Goal: Task Accomplishment & Management: Manage account settings

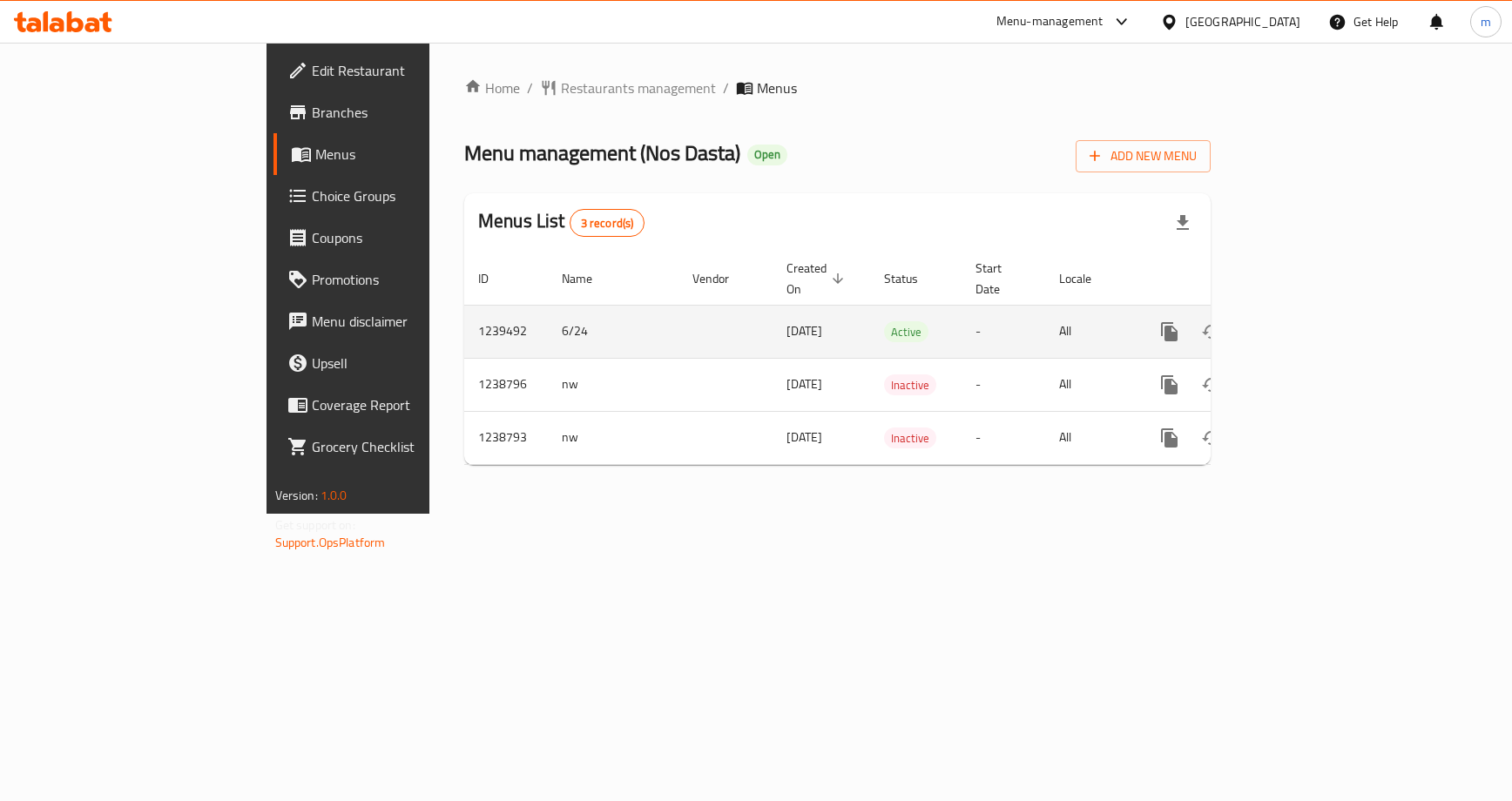
click at [1306, 322] on icon "enhanced table" at bounding box center [1295, 332] width 21 height 21
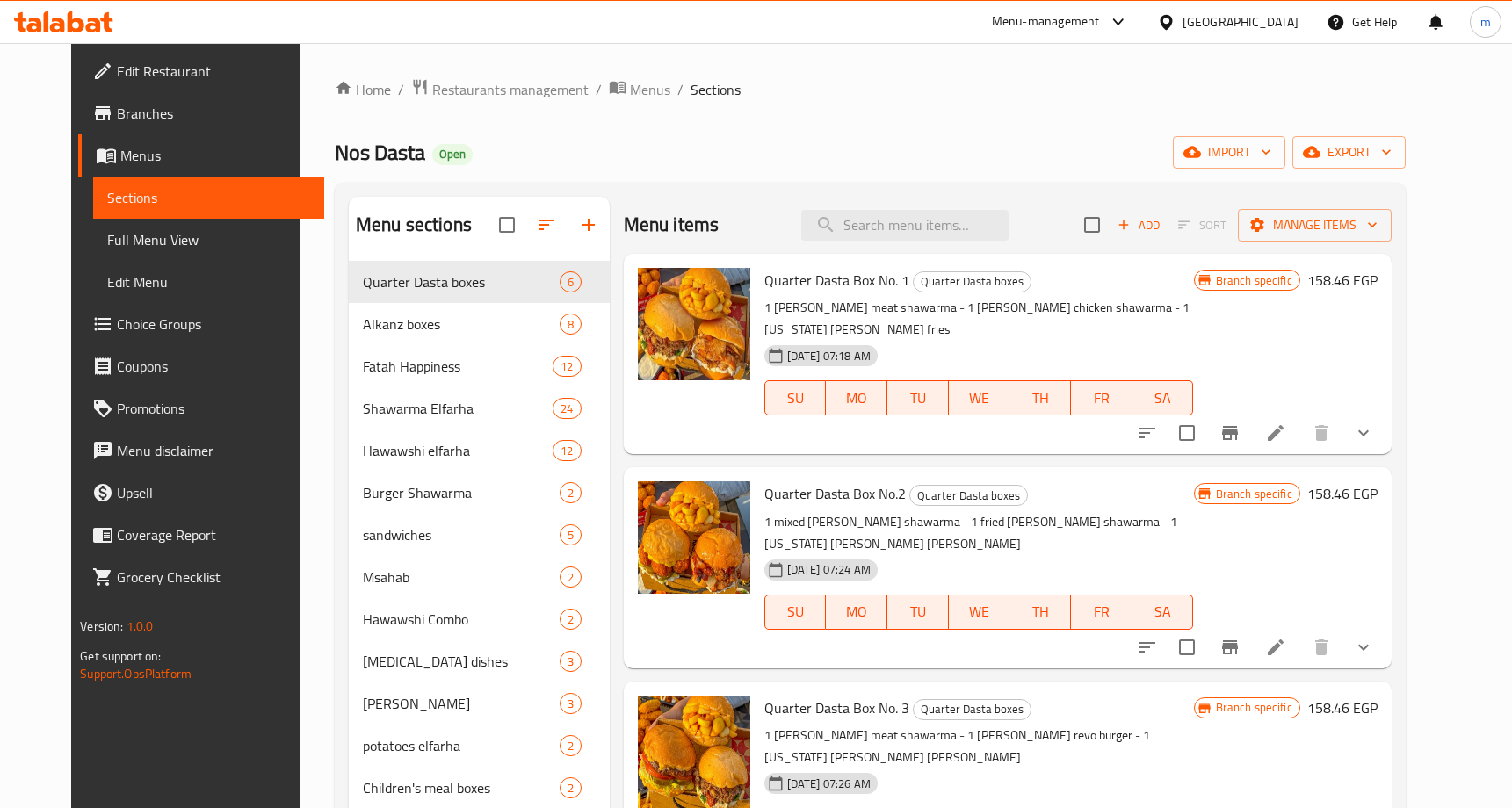
click at [141, 328] on span "Choice Groups" at bounding box center [213, 324] width 193 height 21
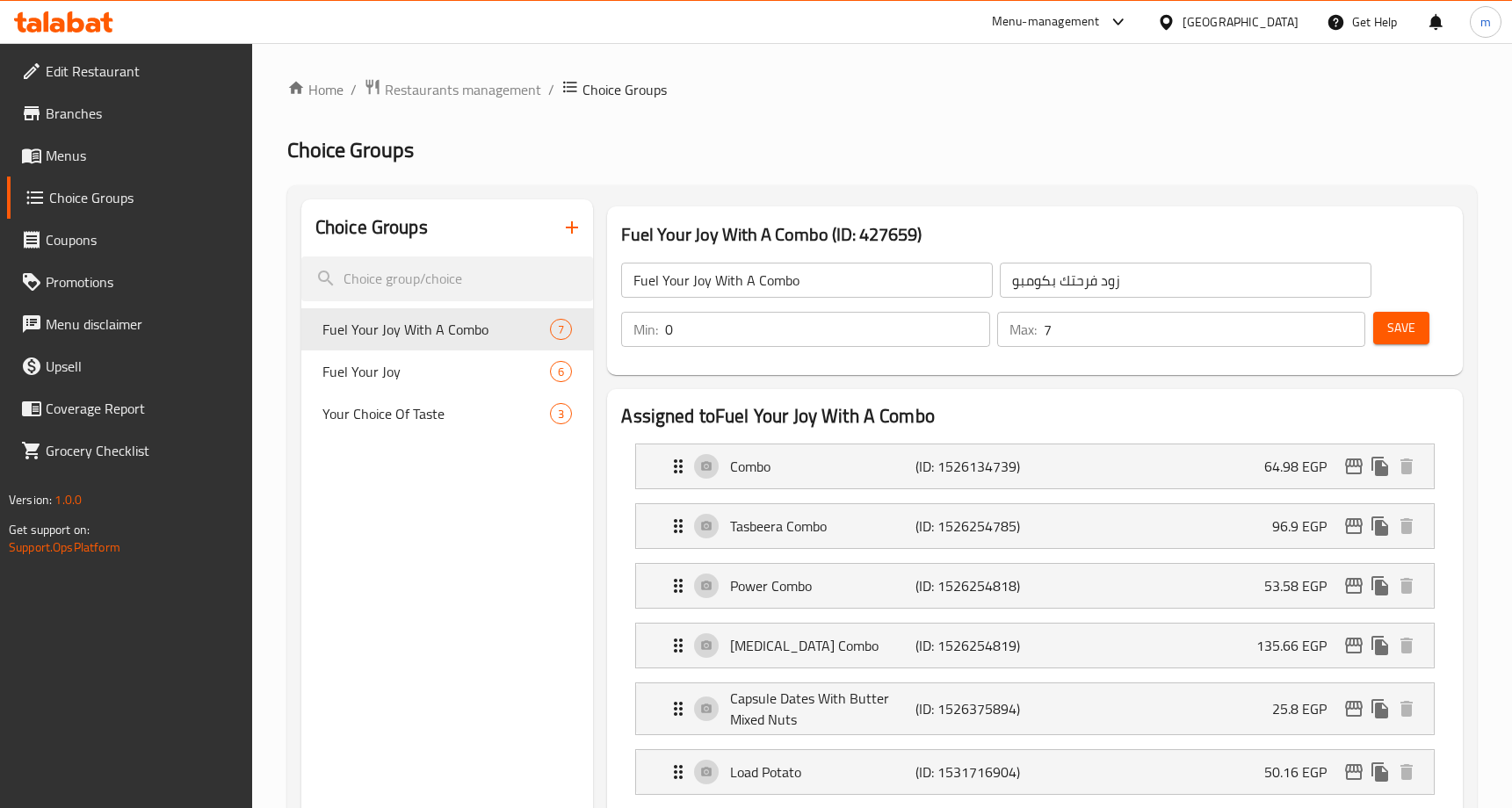
drag, startPoint x: 423, startPoint y: 372, endPoint x: 584, endPoint y: 238, distance: 209.5
click at [423, 372] on span "Fuel Your Joy" at bounding box center [410, 372] width 175 height 21
type input "Fuel Your Joy"
type input "زود فرحتك"
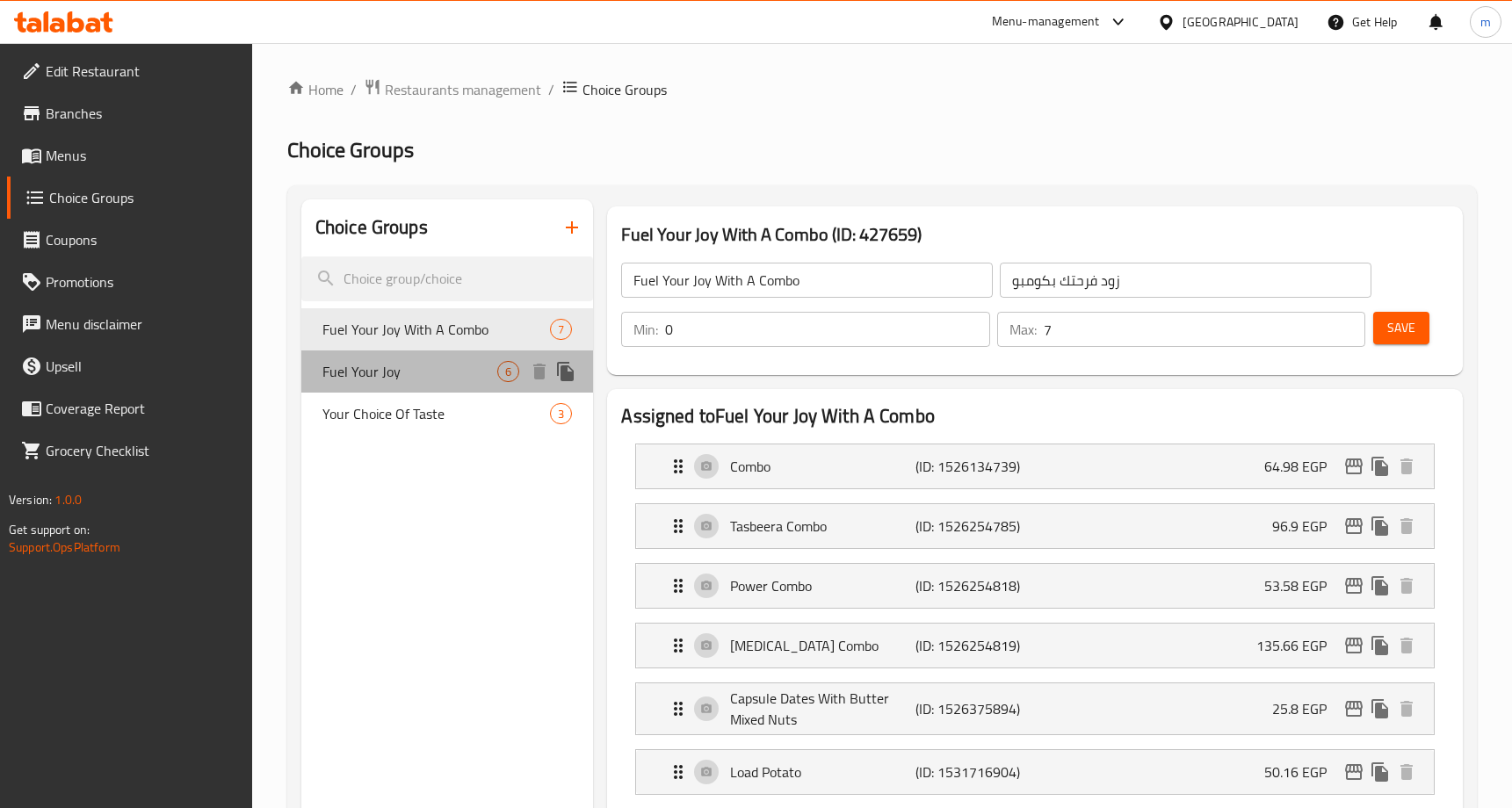
type input "6"
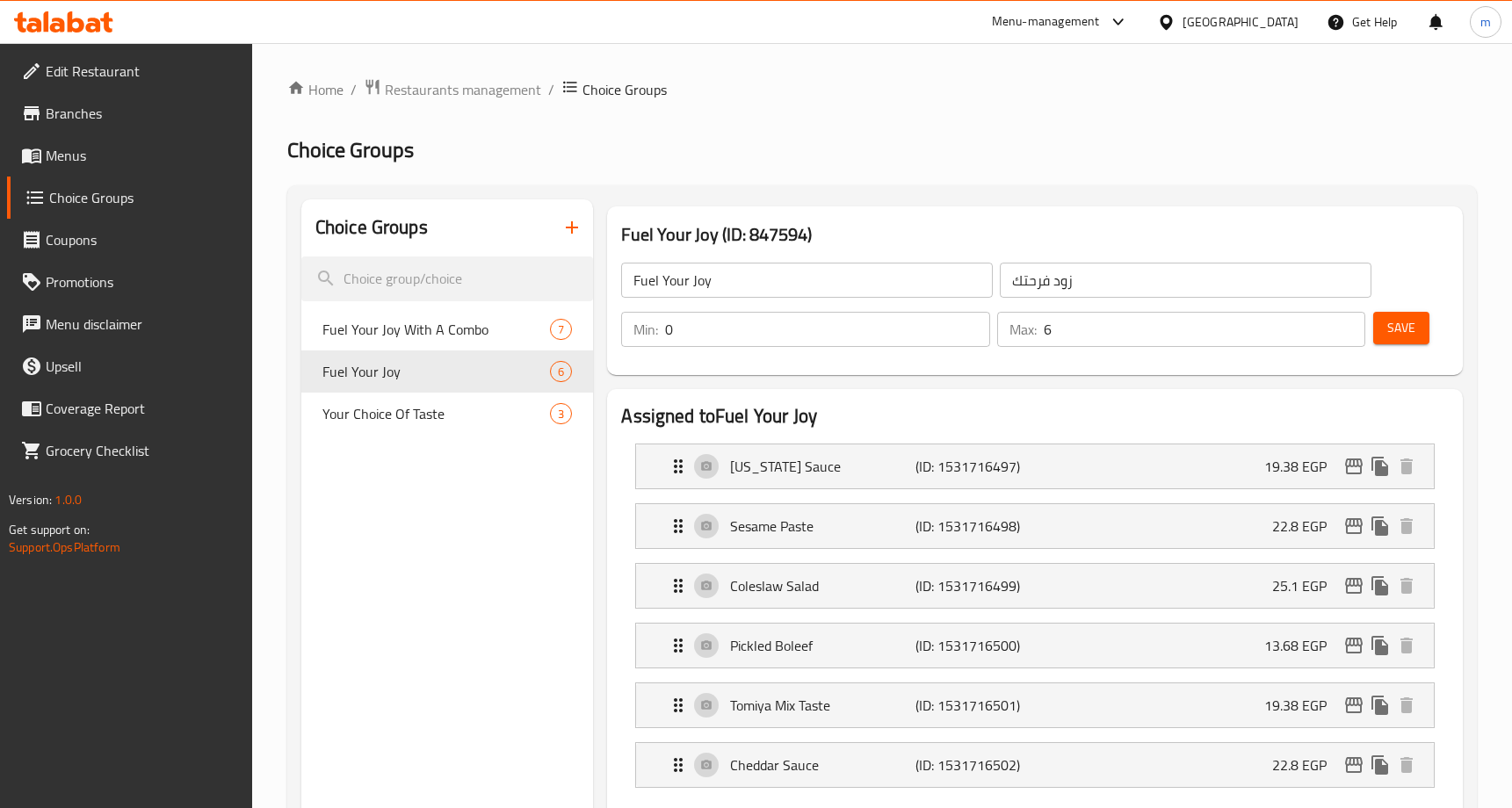
click at [794, 142] on h2 "Choice Groups" at bounding box center [882, 150] width 1189 height 28
click at [491, 92] on span "Restaurants management" at bounding box center [462, 89] width 156 height 21
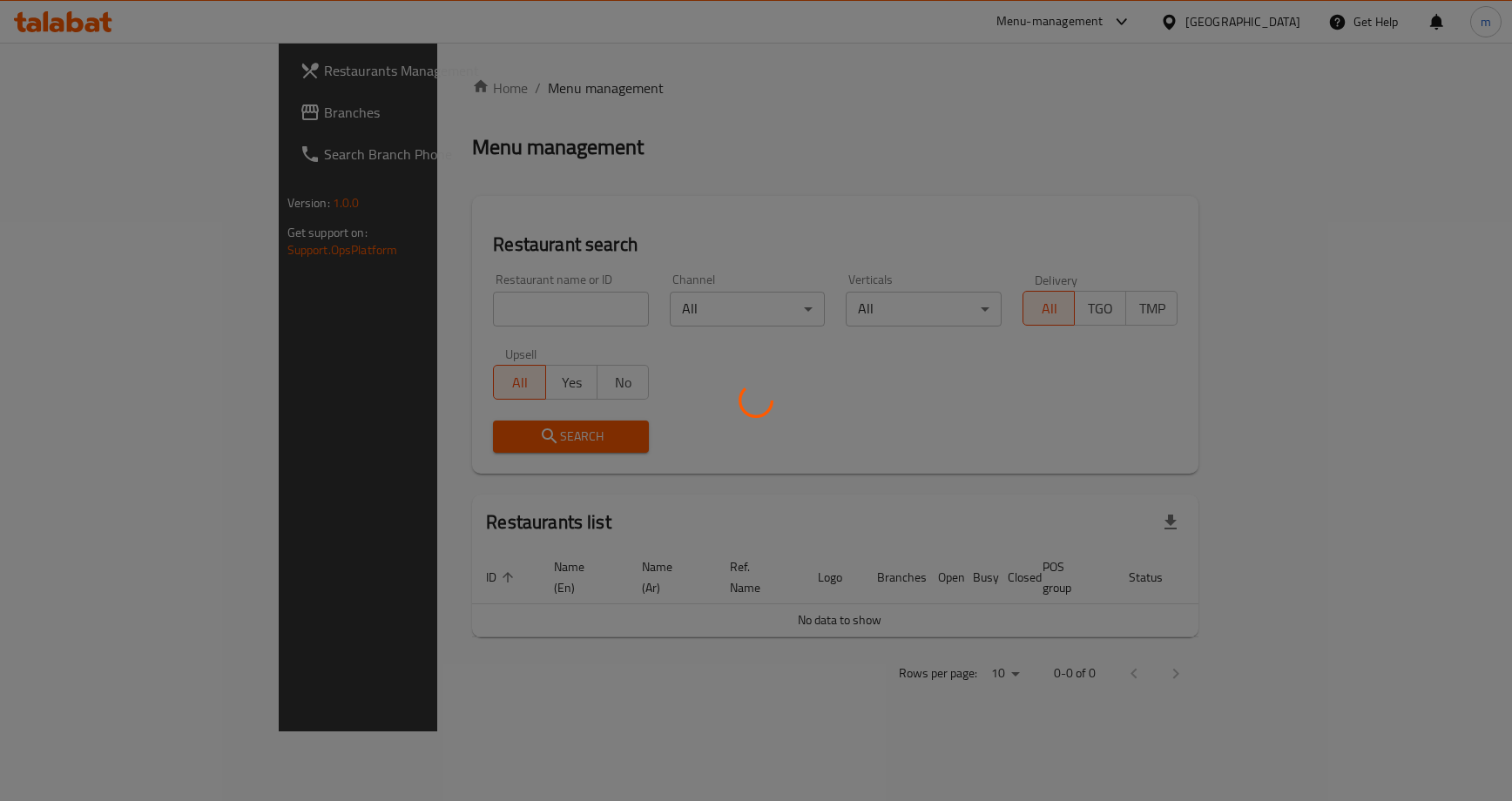
click at [67, 109] on div at bounding box center [756, 400] width 1512 height 801
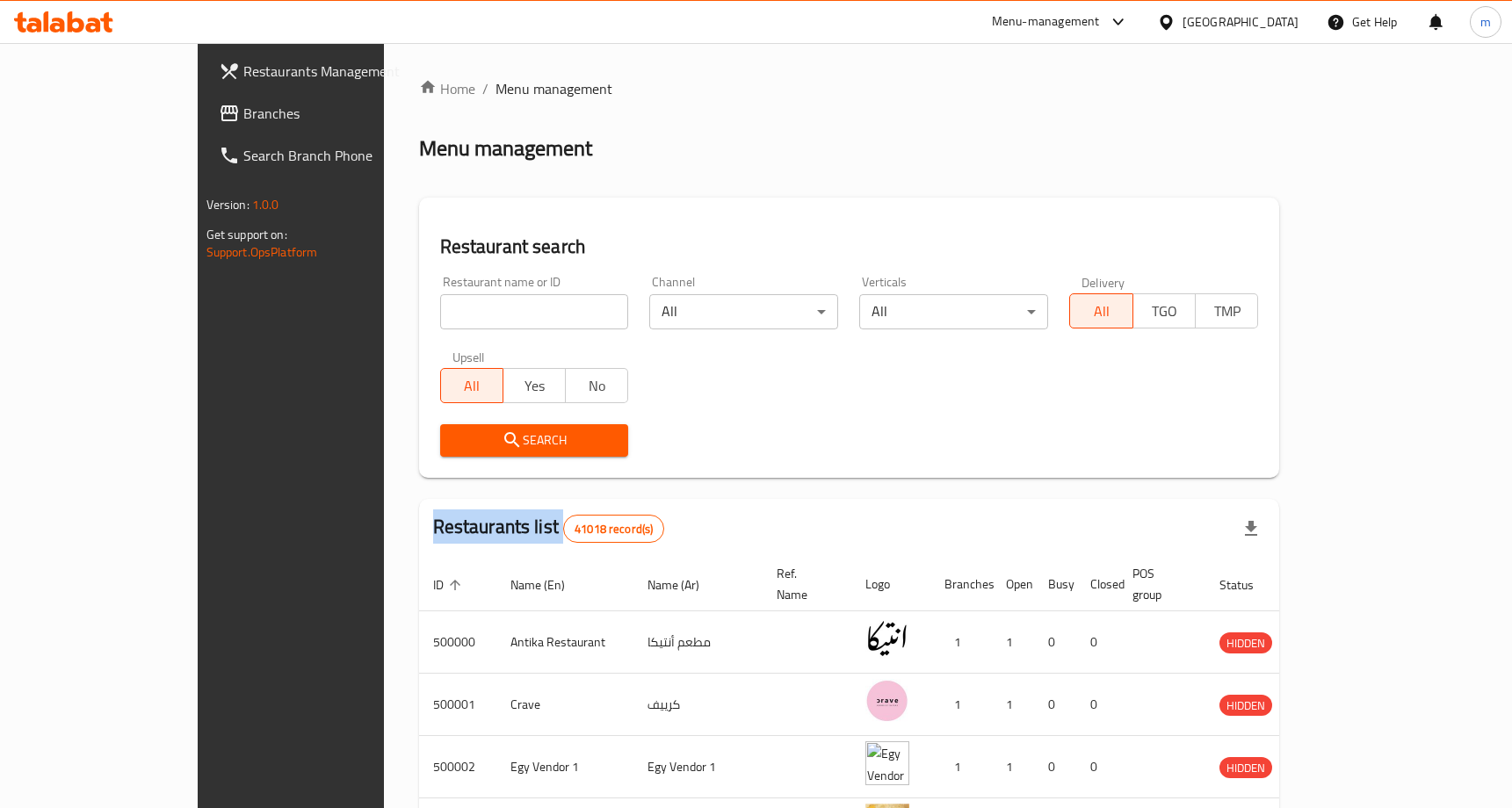
click at [198, 110] on div "Restaurants Management Branches Search Branch Phone Version: 1.0.0 Get support …" at bounding box center [756, 673] width 1117 height 1259
click at [243, 110] on span "Branches" at bounding box center [339, 113] width 193 height 21
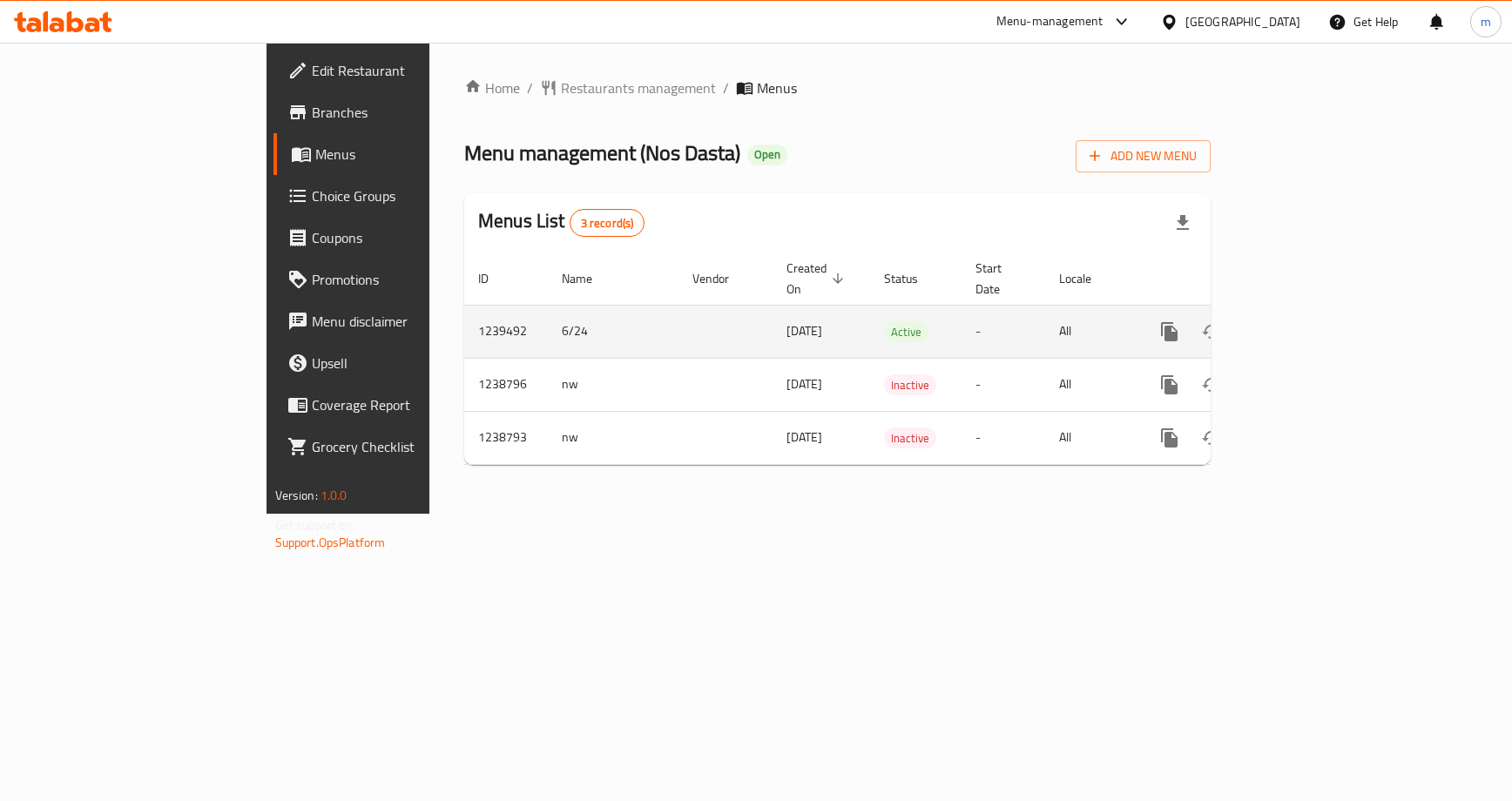
click at [1306, 322] on icon "enhanced table" at bounding box center [1295, 332] width 21 height 21
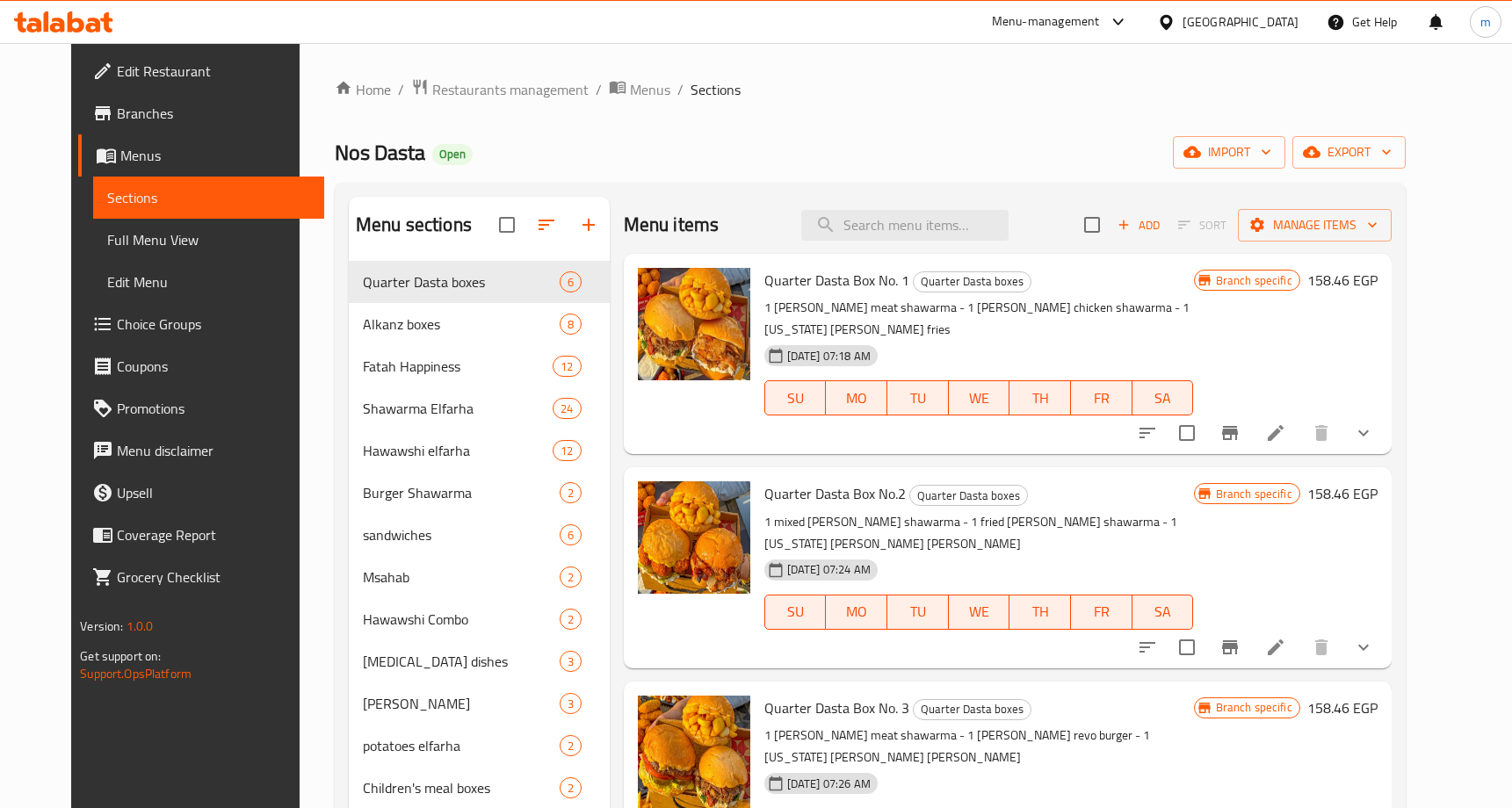
click at [117, 322] on span "Choice Groups" at bounding box center [213, 324] width 193 height 21
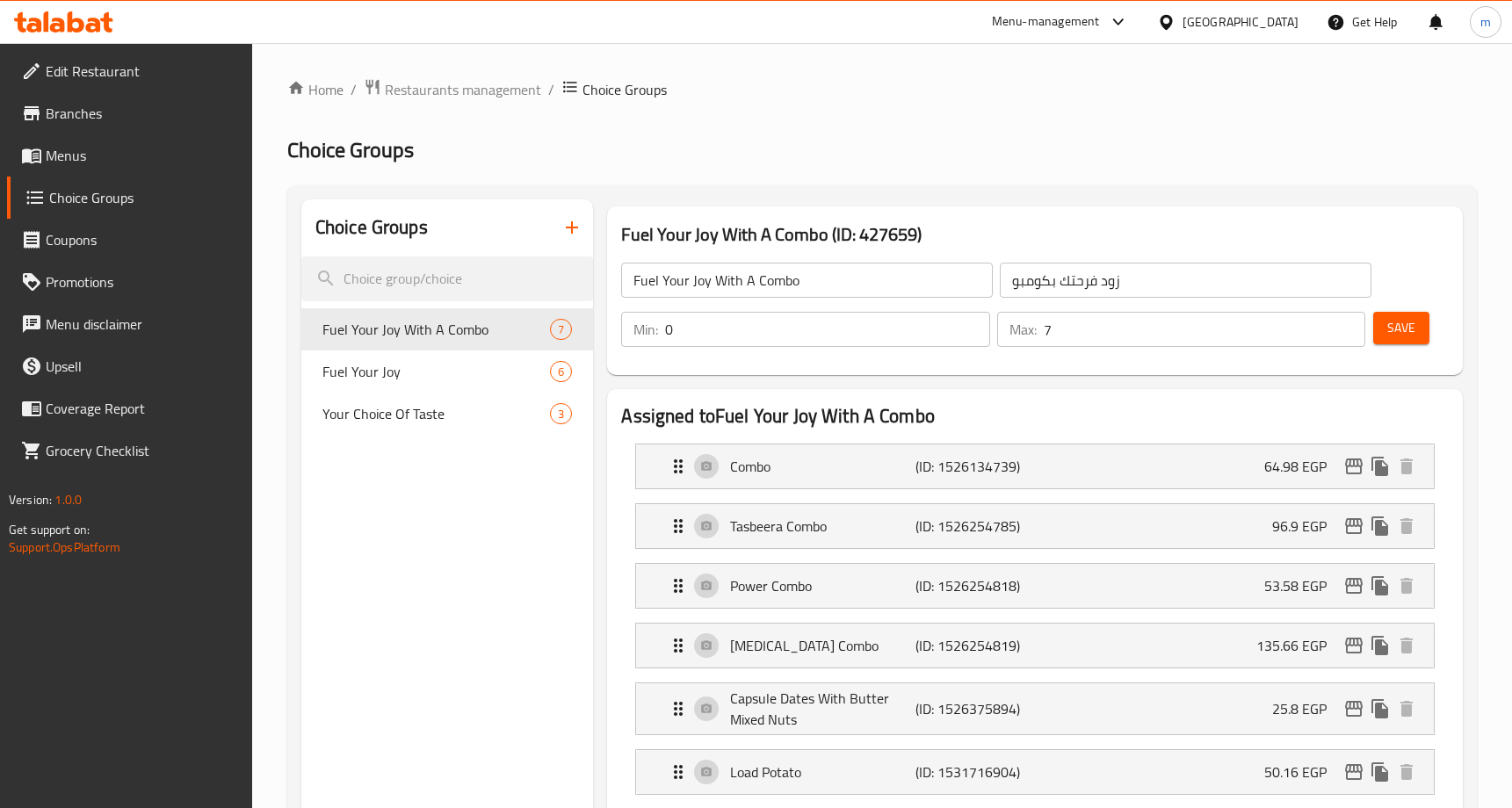
click at [775, 150] on h2 "Choice Groups" at bounding box center [882, 150] width 1189 height 28
click at [406, 379] on span "Fuel Your Joy" at bounding box center [410, 372] width 175 height 21
type input "Fuel Your Joy"
type input "زود فرحتك"
type input "6"
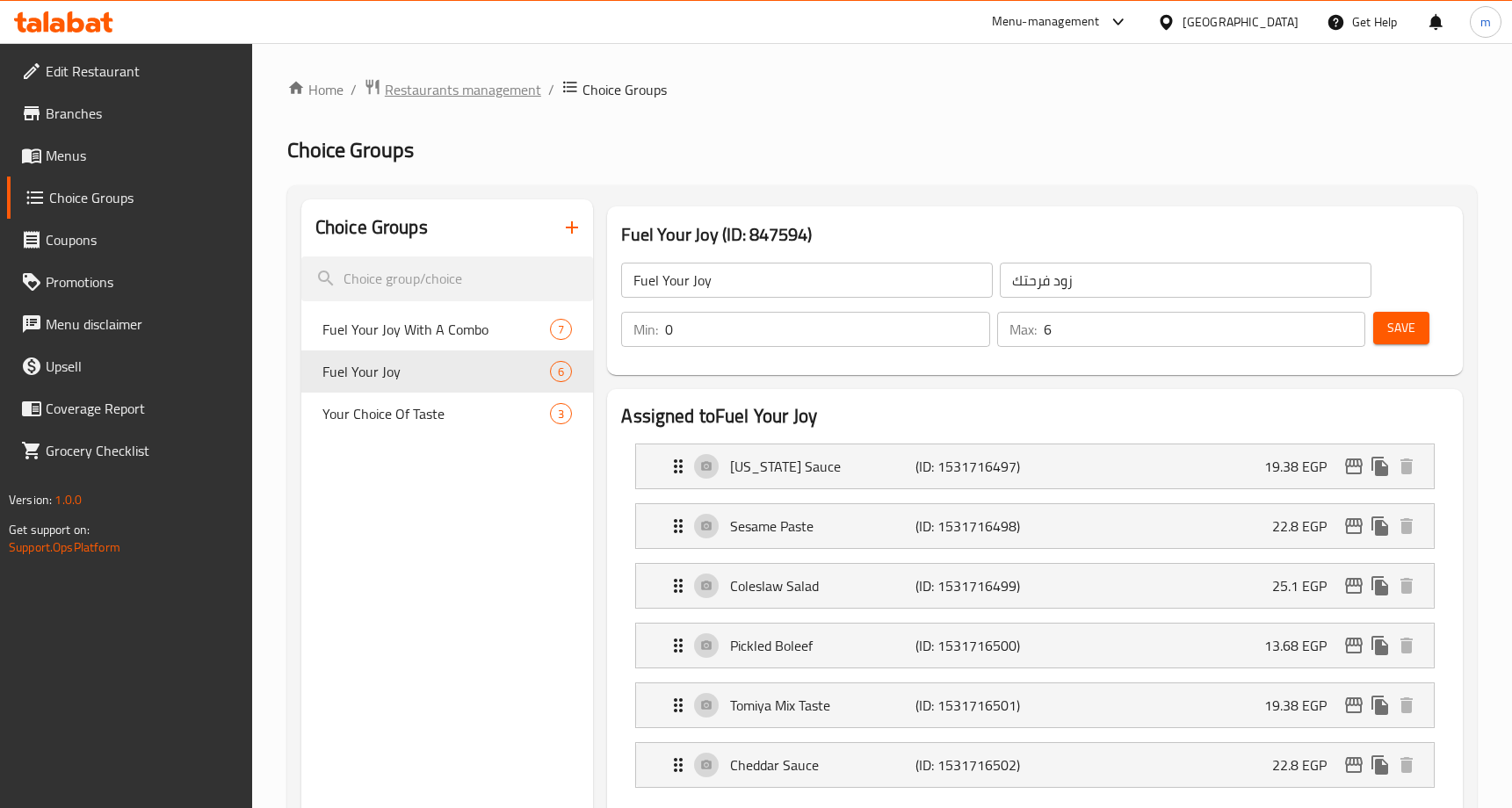
click at [468, 91] on span "Restaurants management" at bounding box center [462, 89] width 156 height 21
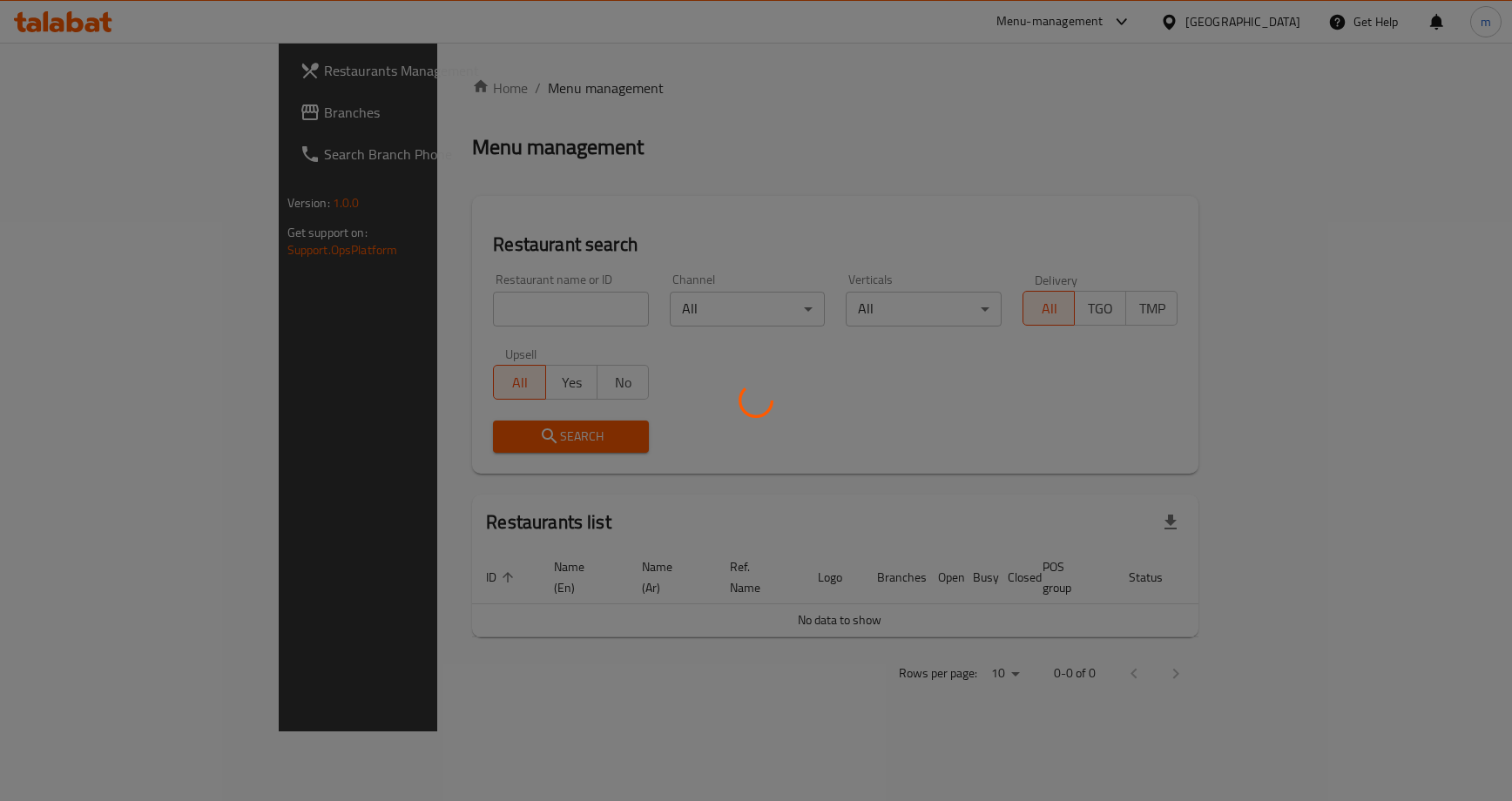
click at [132, 116] on div at bounding box center [756, 400] width 1512 height 801
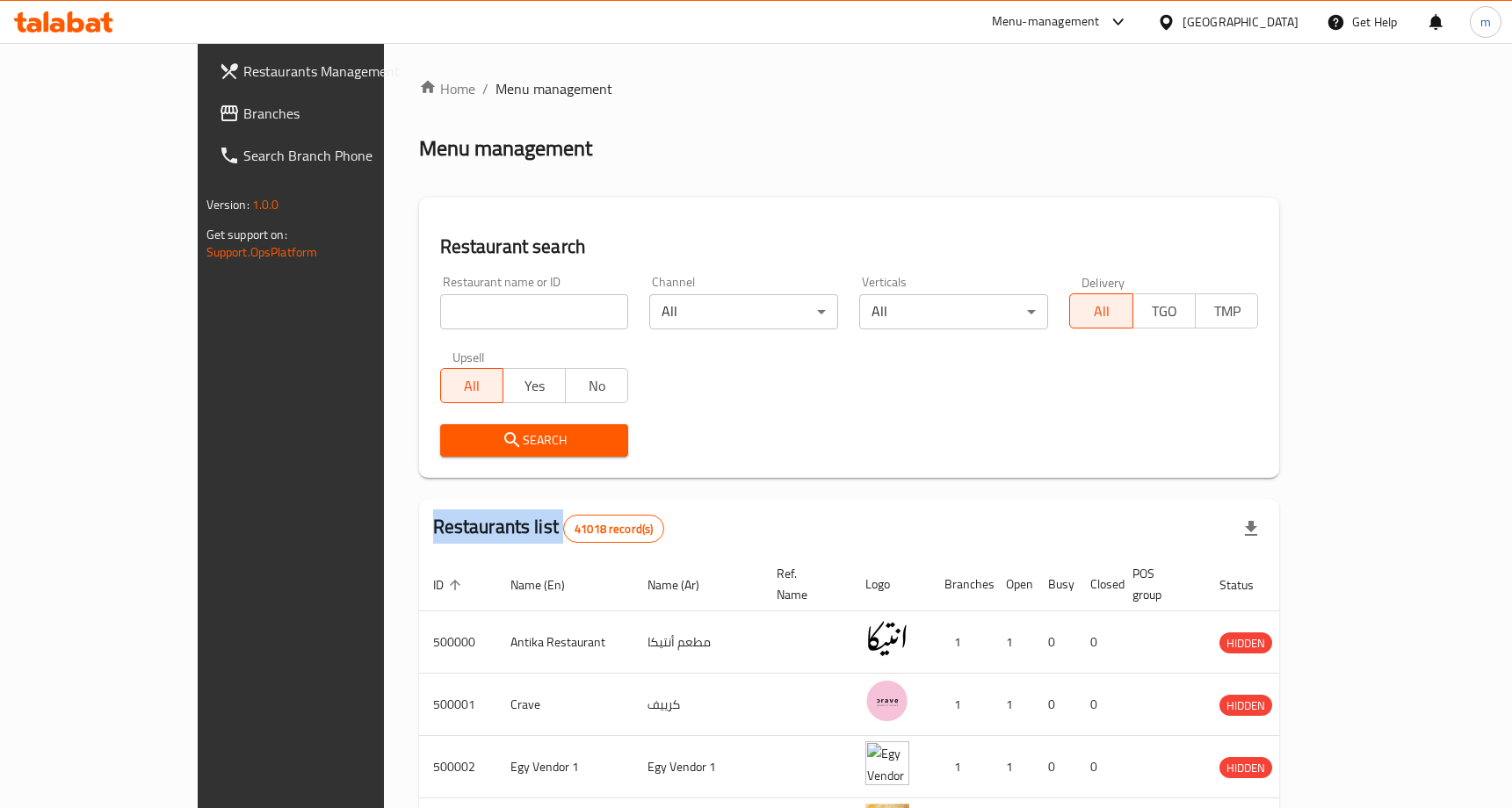
click at [133, 117] on div at bounding box center [756, 404] width 1512 height 808
click at [243, 117] on span "Branches" at bounding box center [339, 113] width 193 height 21
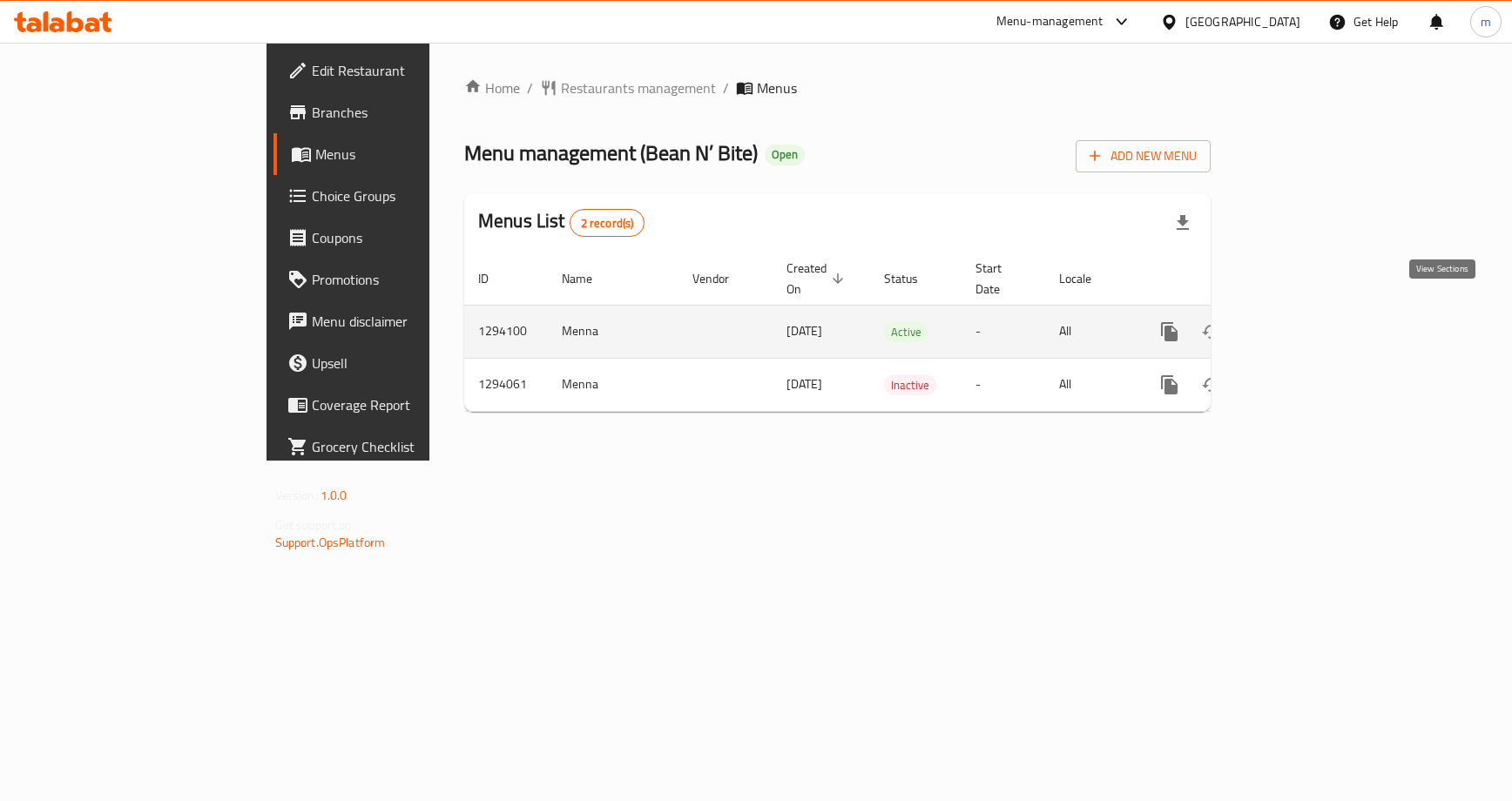
click at [1306, 322] on icon "enhanced table" at bounding box center [1295, 332] width 21 height 21
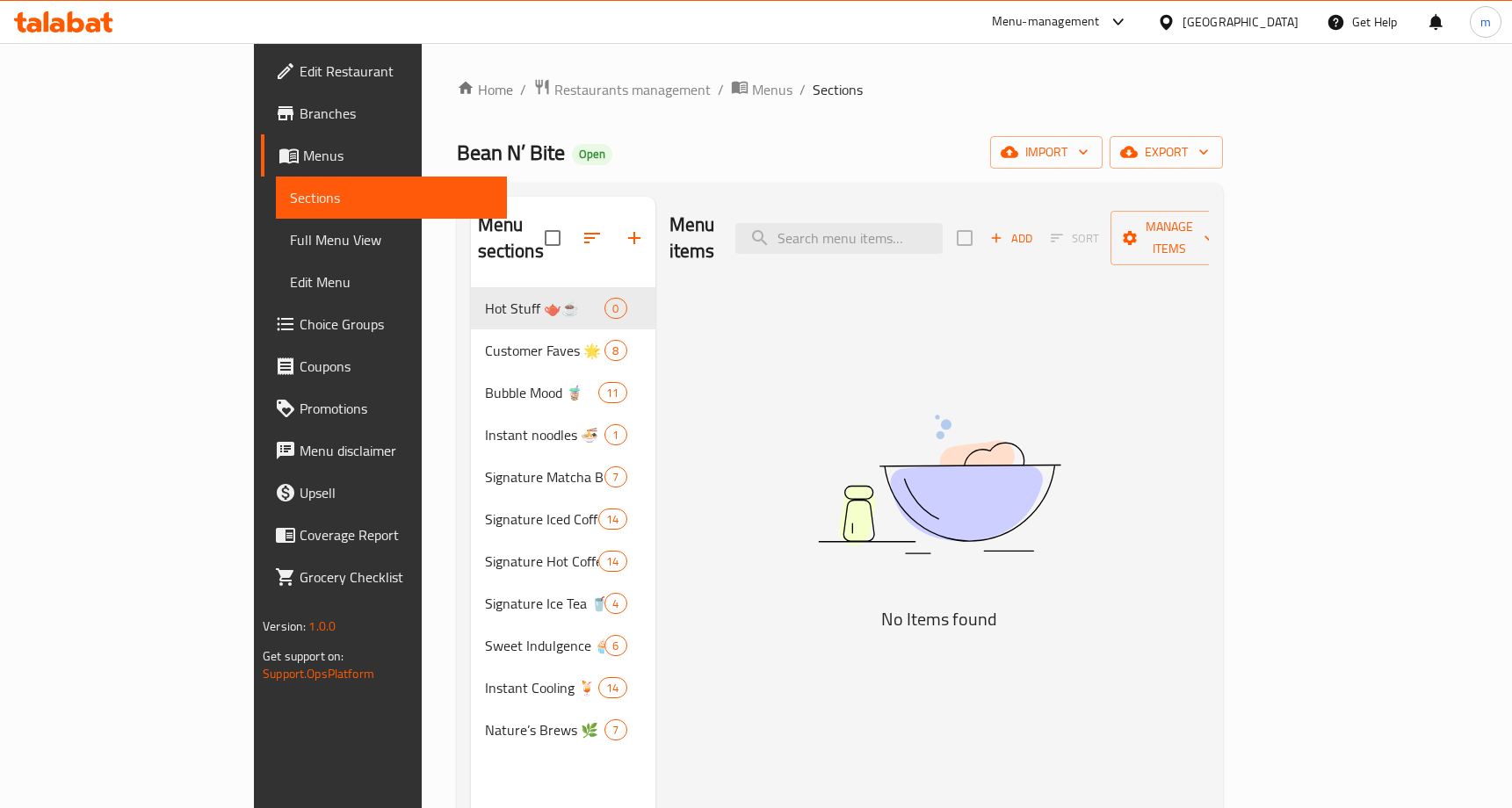
click at [300, 333] on span "Choice Groups" at bounding box center [396, 324] width 193 height 21
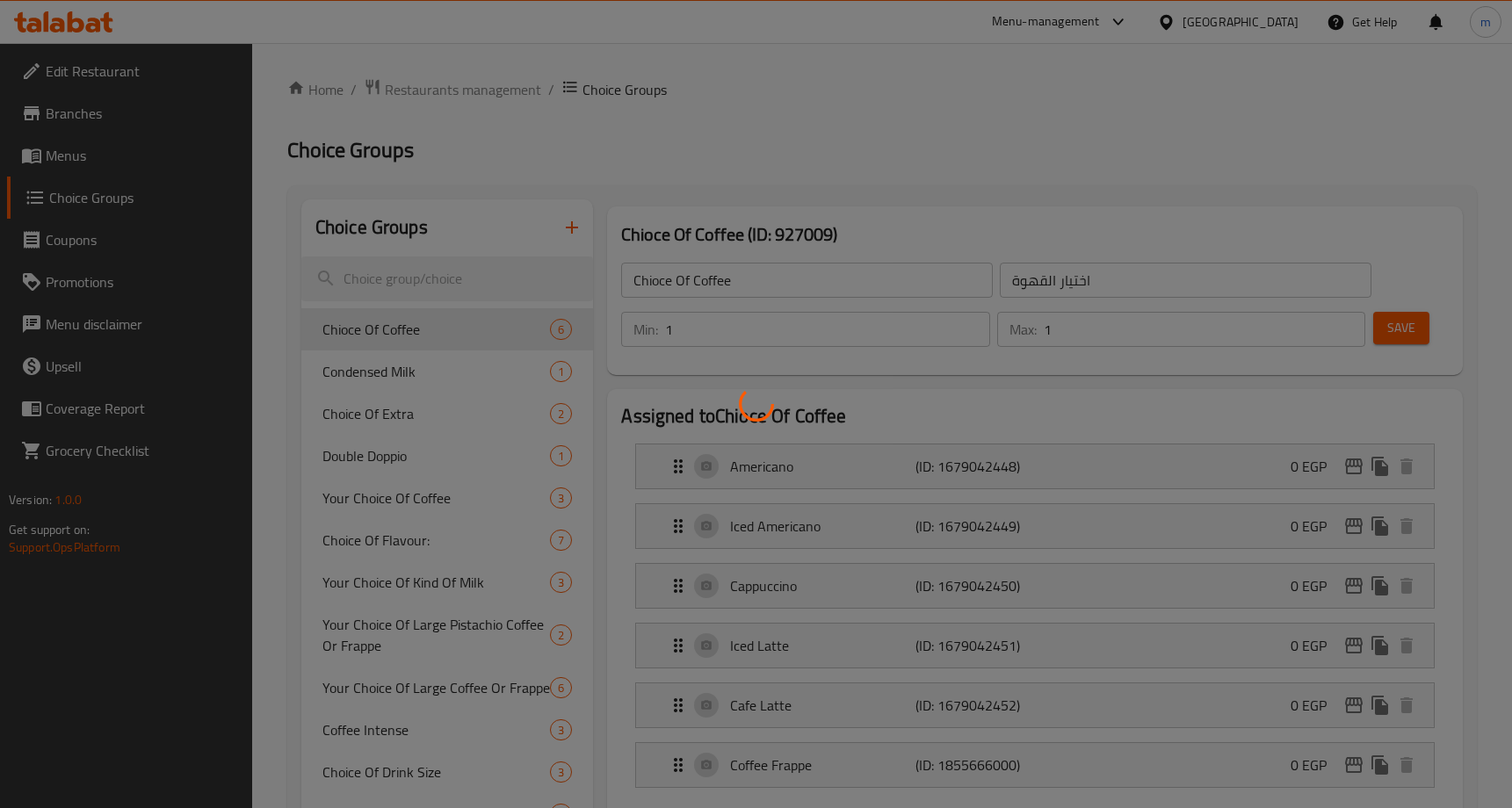
click at [353, 497] on div at bounding box center [756, 404] width 1512 height 808
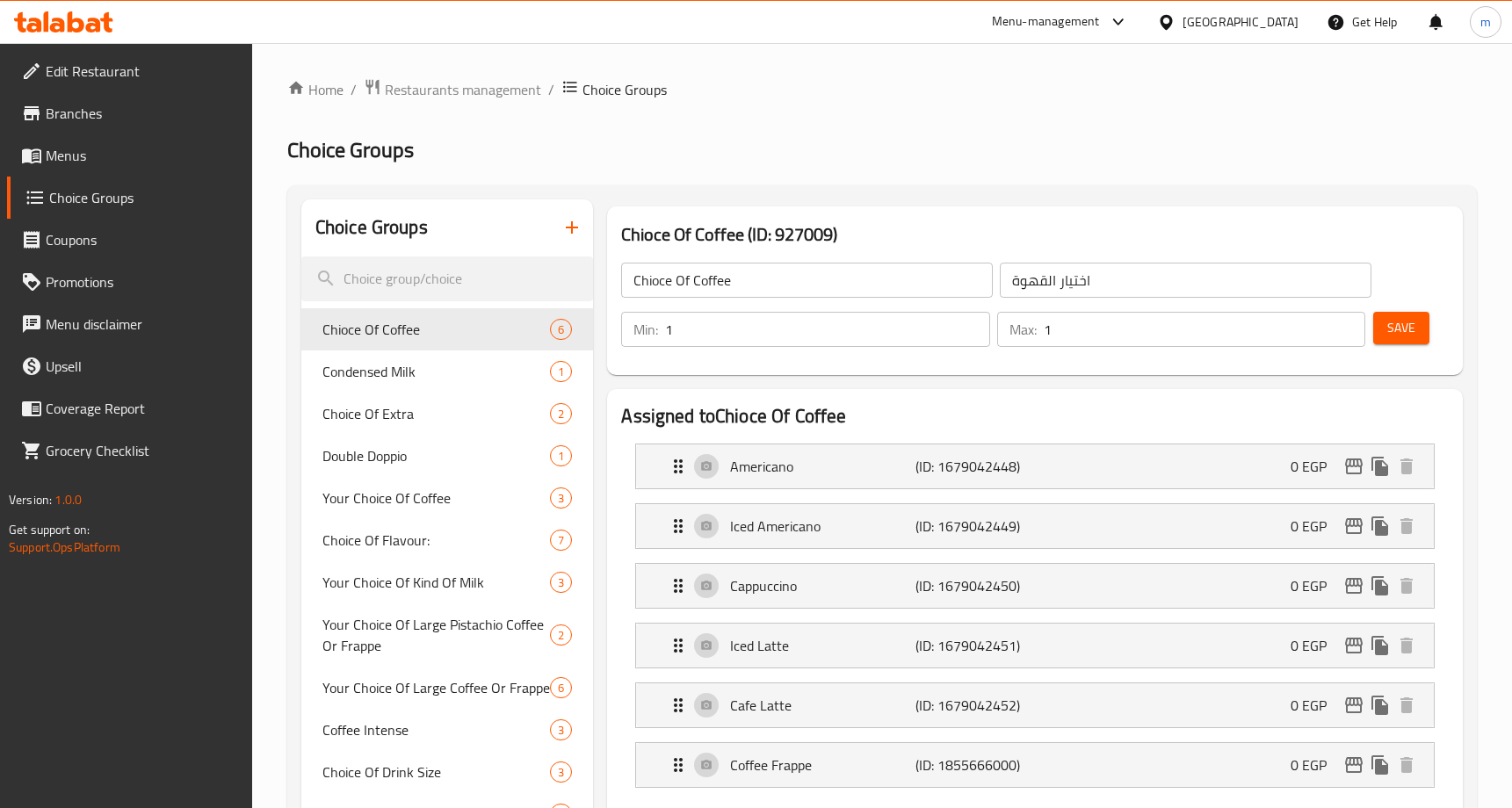
click at [353, 497] on span "Your Choice Of Coffee" at bounding box center [436, 499] width 227 height 21
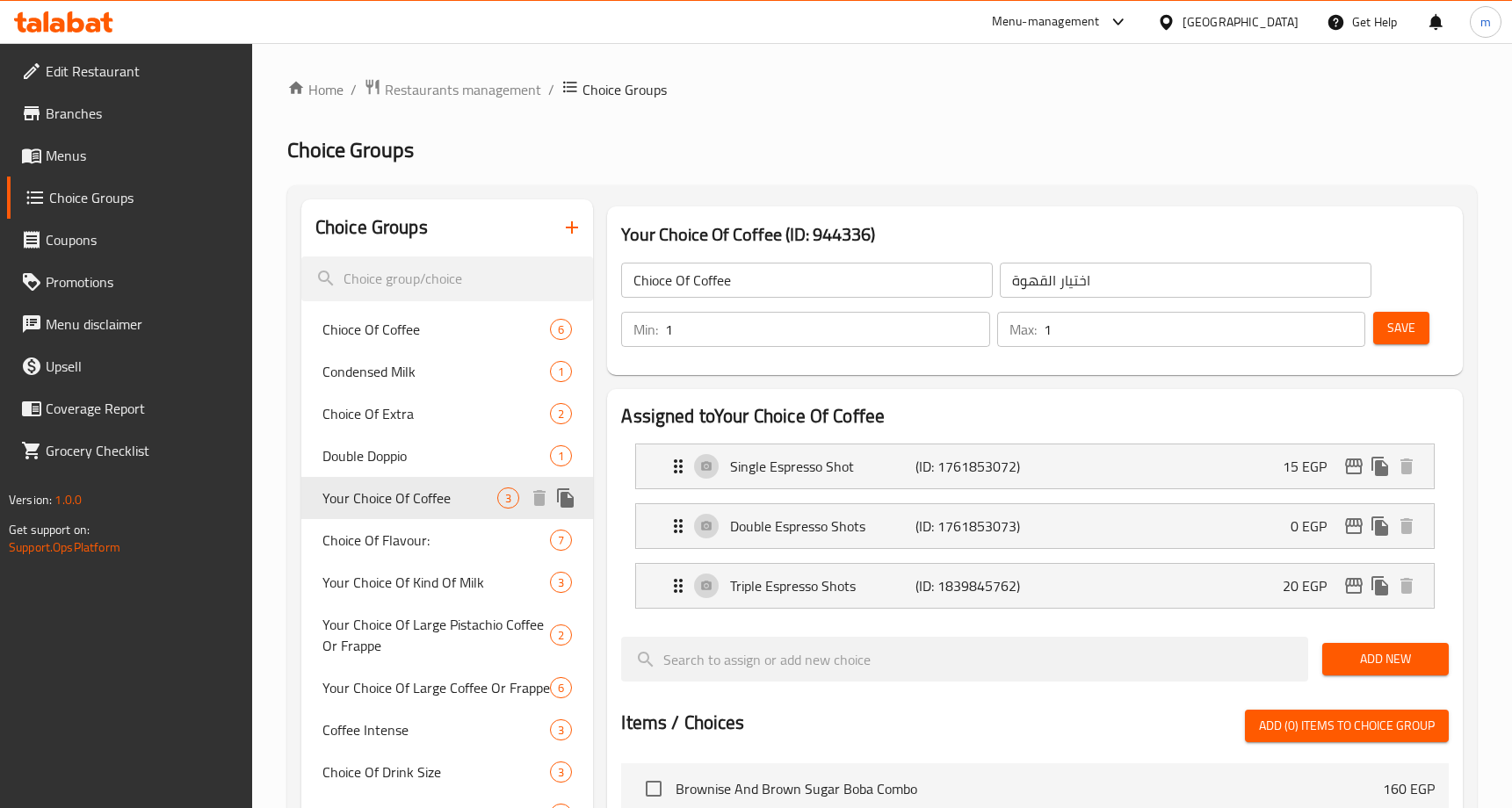
type input "Your Choice Of Coffee"
type input "اختيارك من القهوة"
click at [690, 172] on div "Home / Restaurants management / Choice Groups Choice Groups Choice Groups Chioc…" at bounding box center [882, 762] width 1189 height 1369
click at [836, 98] on ol "Home / Restaurants management / Choice Groups" at bounding box center [882, 89] width 1189 height 23
click at [361, 548] on span "Choice Of Flavour:" at bounding box center [410, 540] width 175 height 21
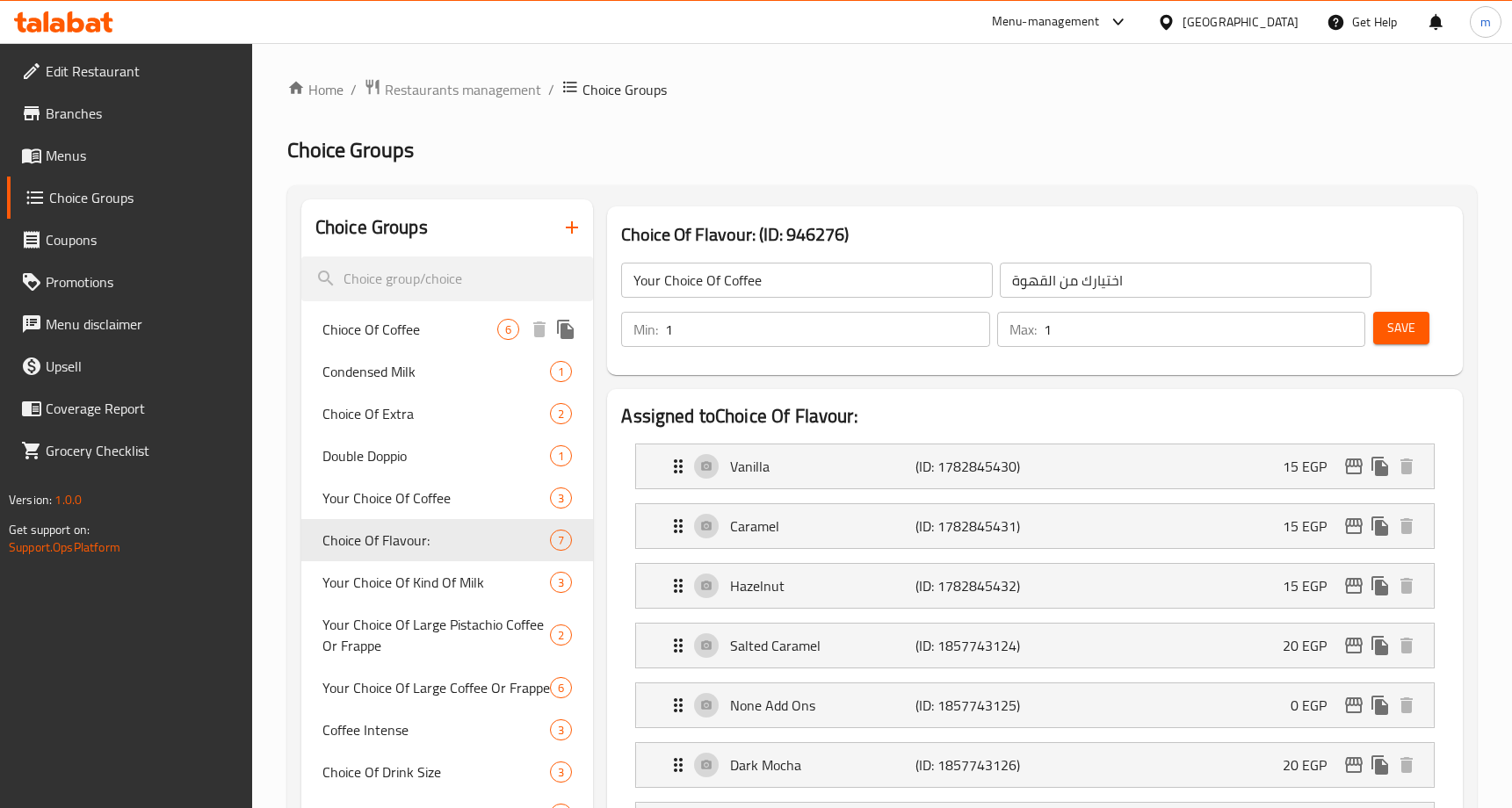
type input "Choice Of Flavour:"
type input "اختيارك من الطعم"
click at [842, 93] on ol "Home / Restaurants management / Choice Groups" at bounding box center [882, 89] width 1189 height 23
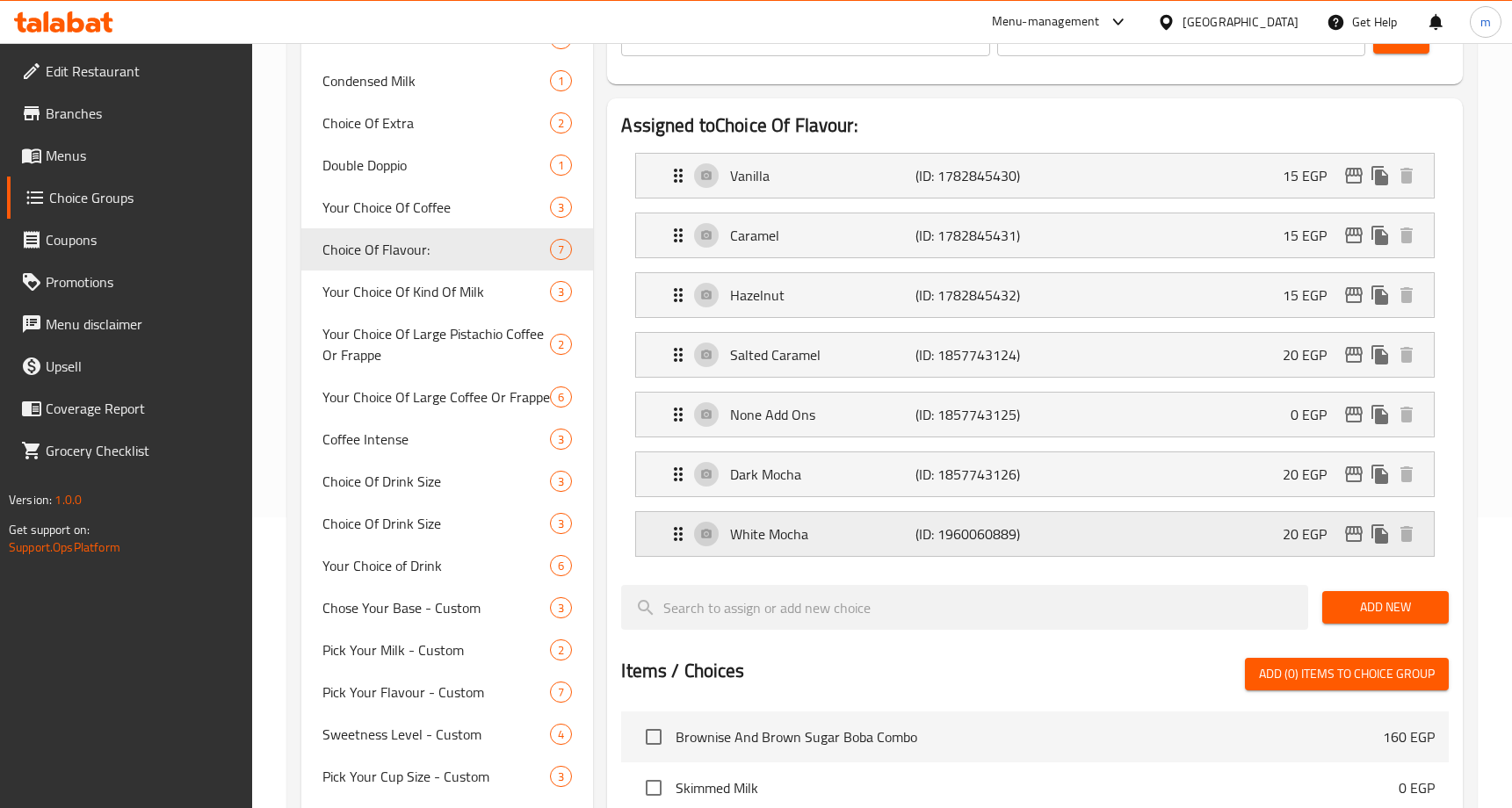
scroll to position [250, 0]
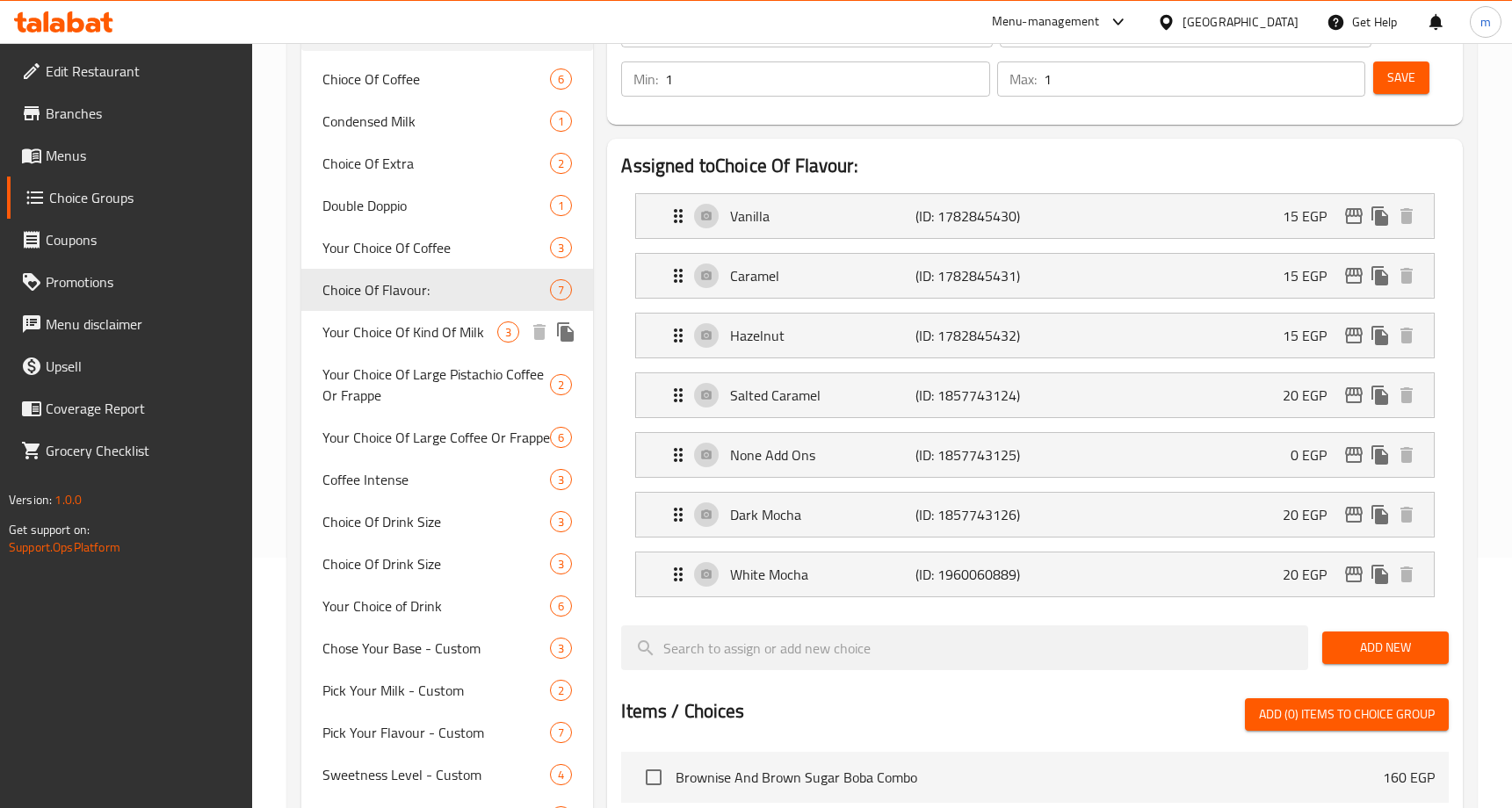
click at [357, 329] on span "Your Choice Of Kind Of Milk" at bounding box center [410, 332] width 175 height 21
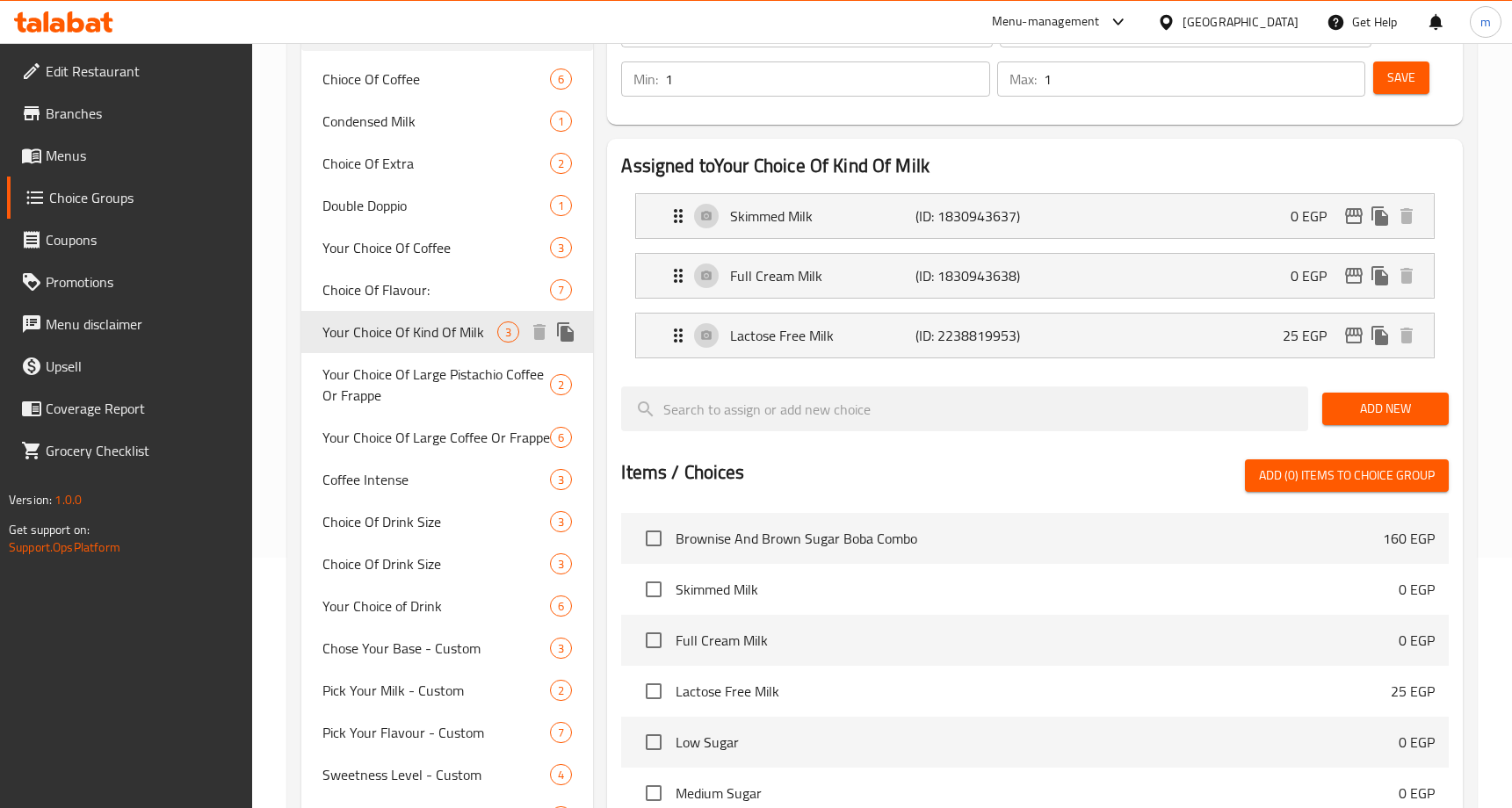
type input "Your Choice Of Kind Of Milk"
type input "اختيارك من نوع الحليب"
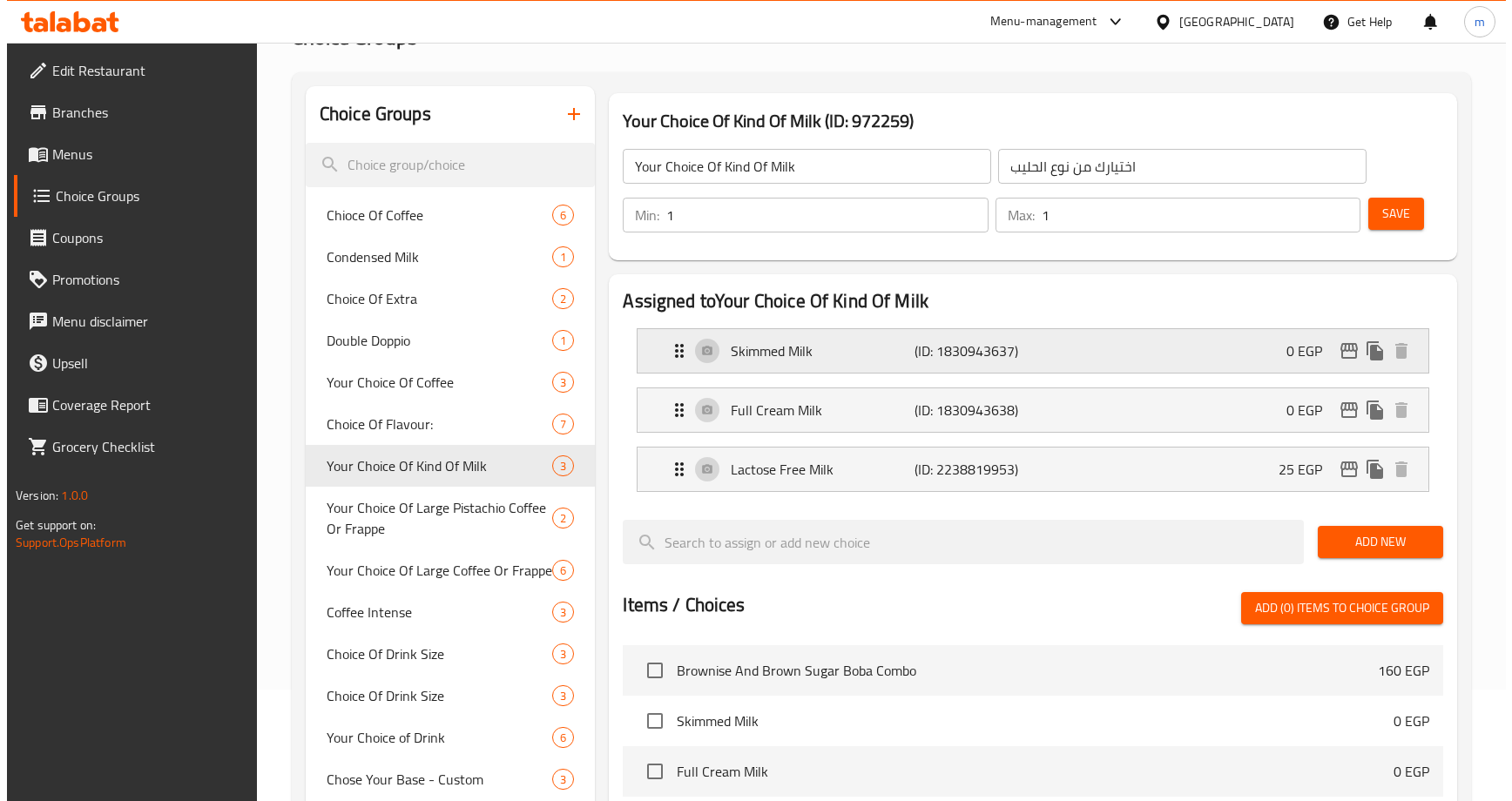
scroll to position [0, 0]
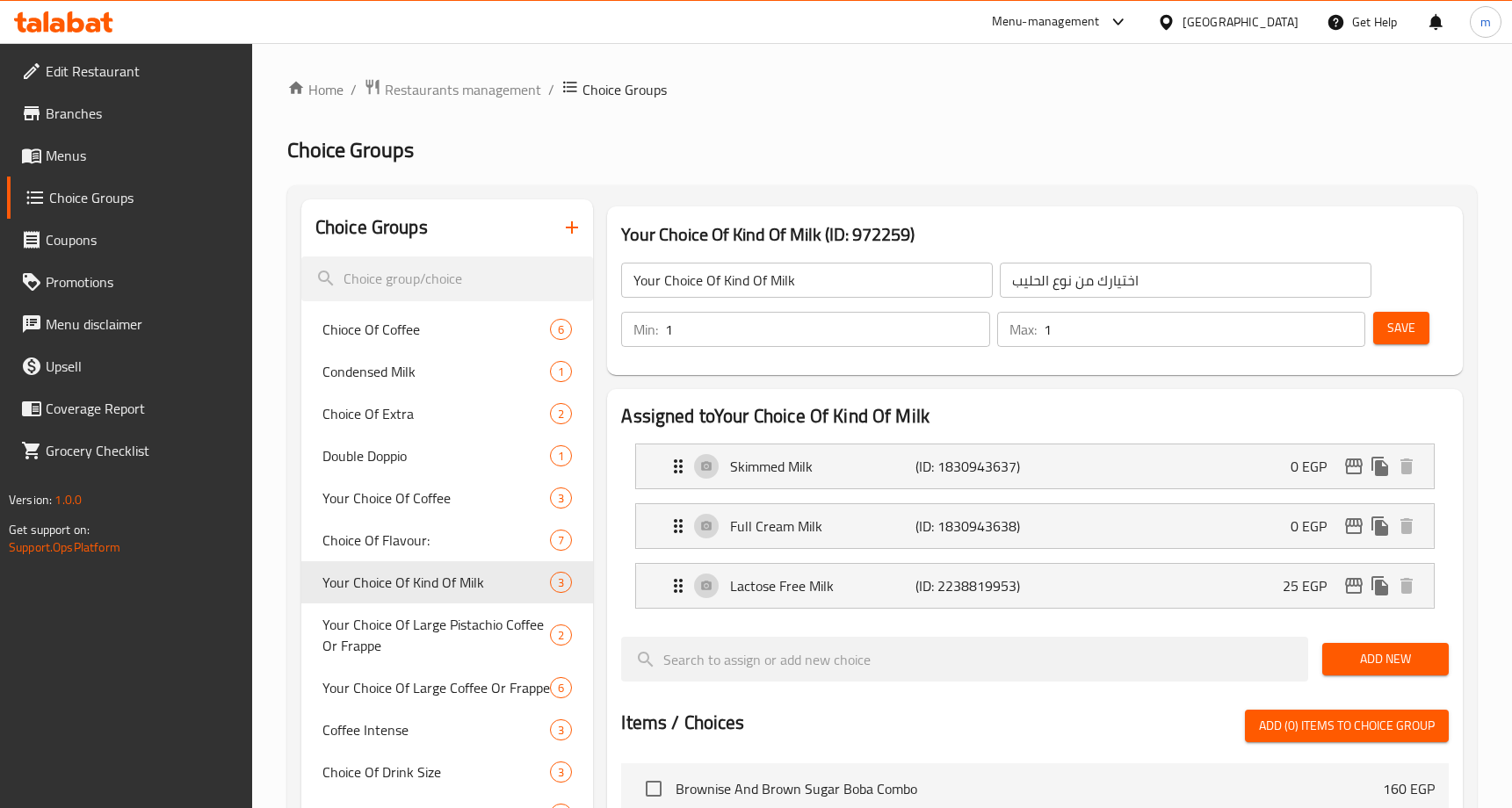
click at [840, 112] on div "Home / Restaurants management / Choice Groups Choice Groups Choice Groups Chioc…" at bounding box center [882, 762] width 1189 height 1369
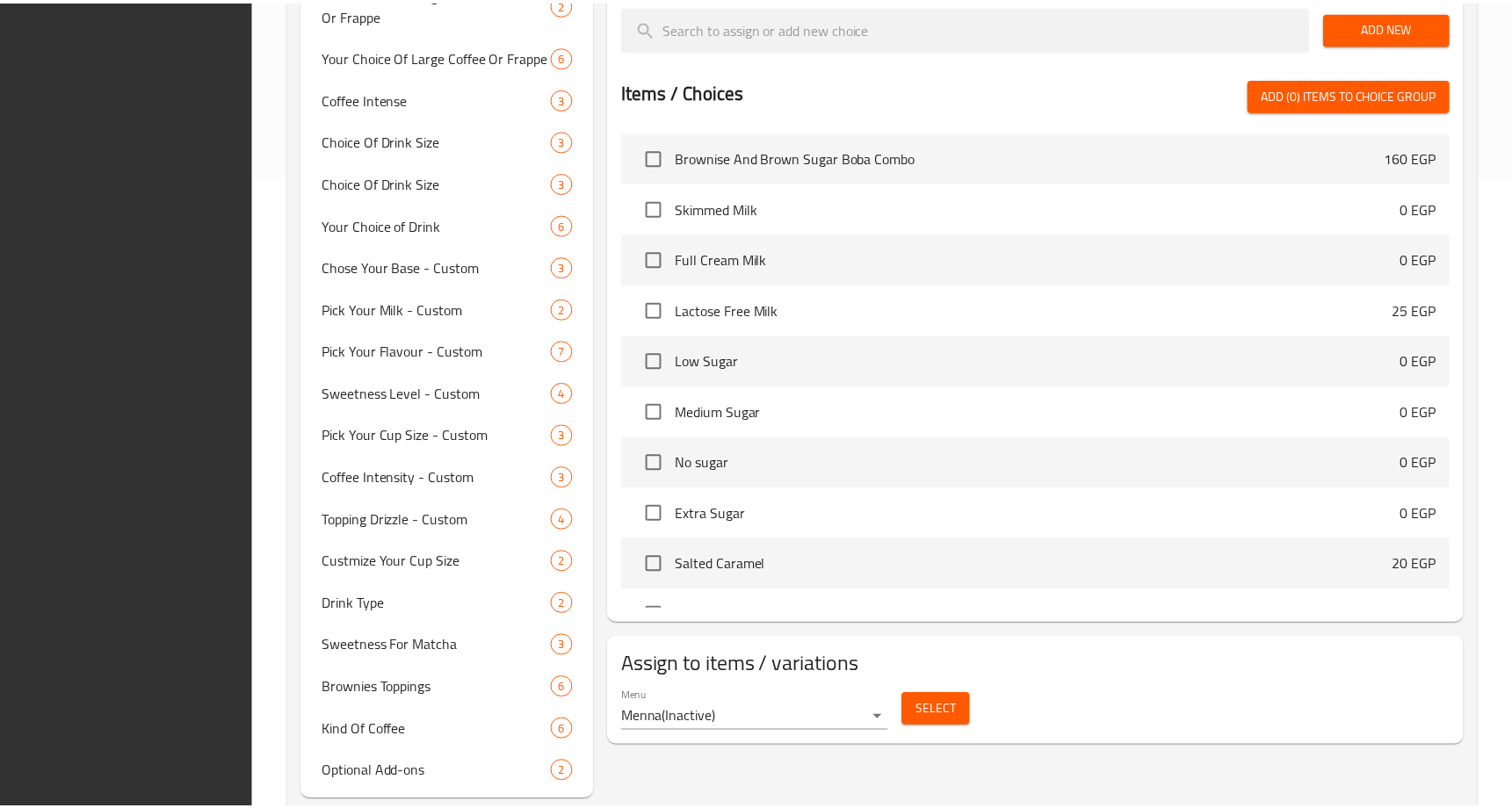
scroll to position [674, 0]
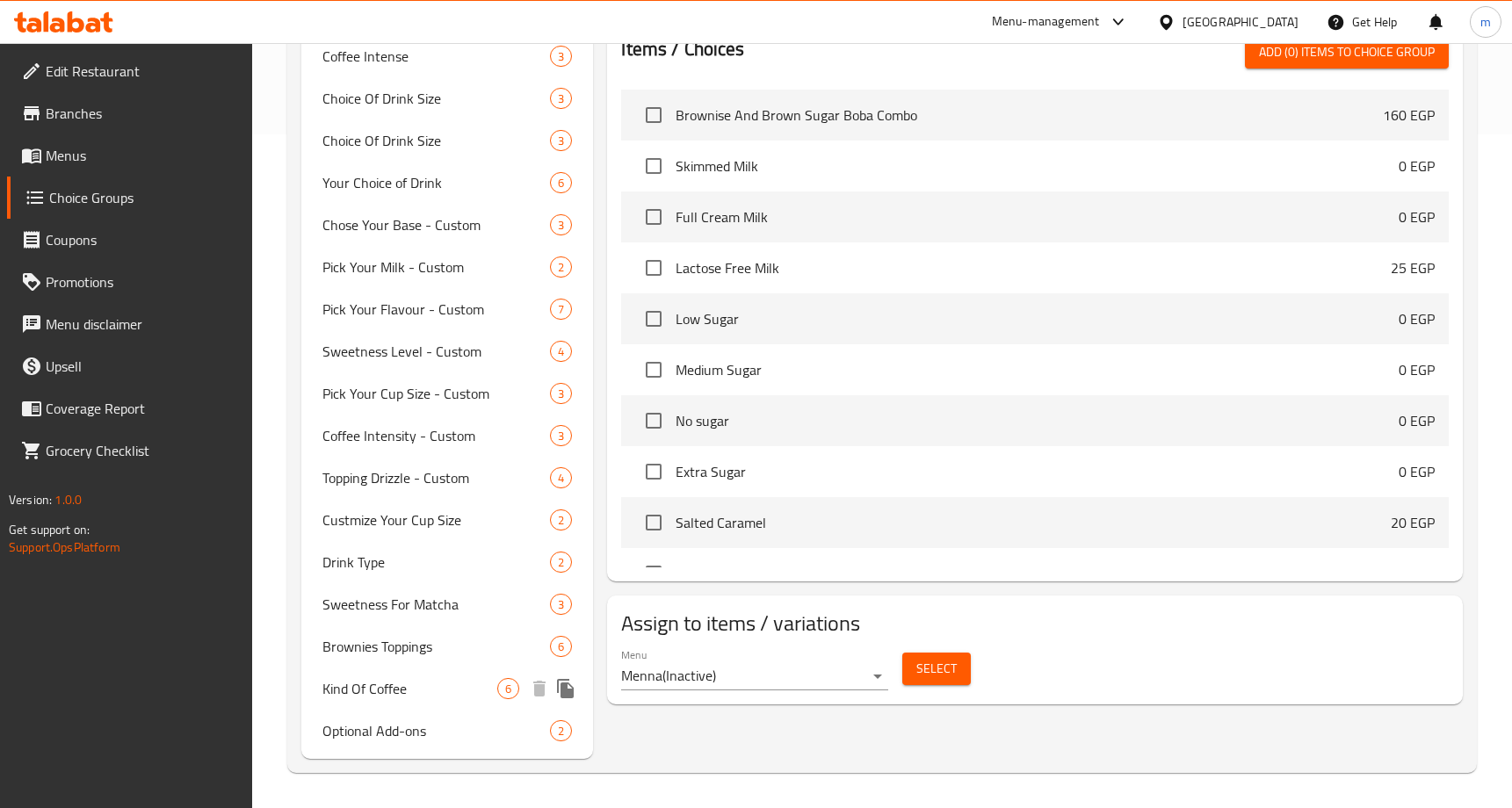
click at [401, 698] on span "Kind Of Coffee" at bounding box center [410, 689] width 175 height 21
type input "Kind Of Coffee"
type input "نوع القهوه"
type input "0"
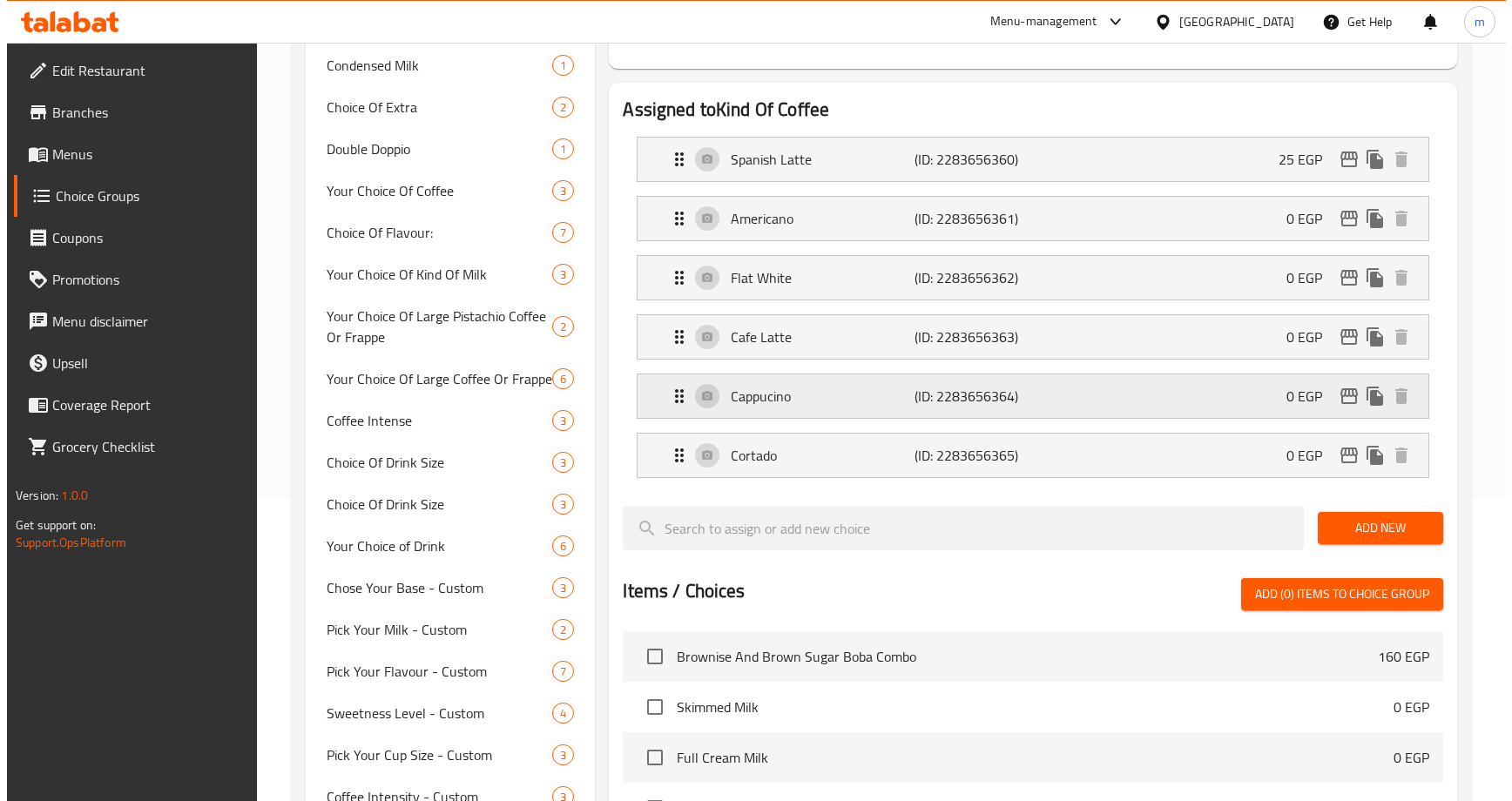
scroll to position [0, 0]
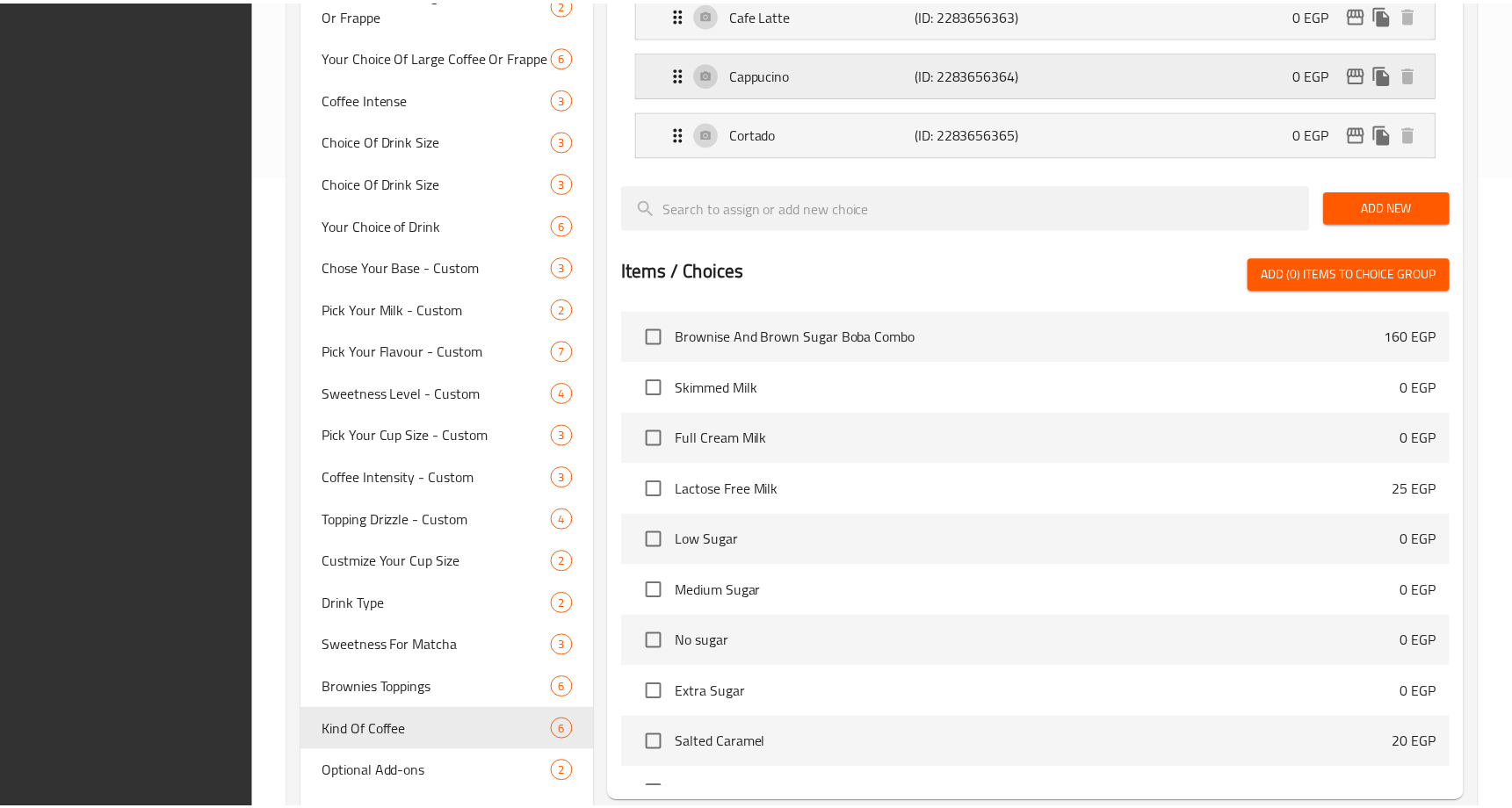
scroll to position [805, 0]
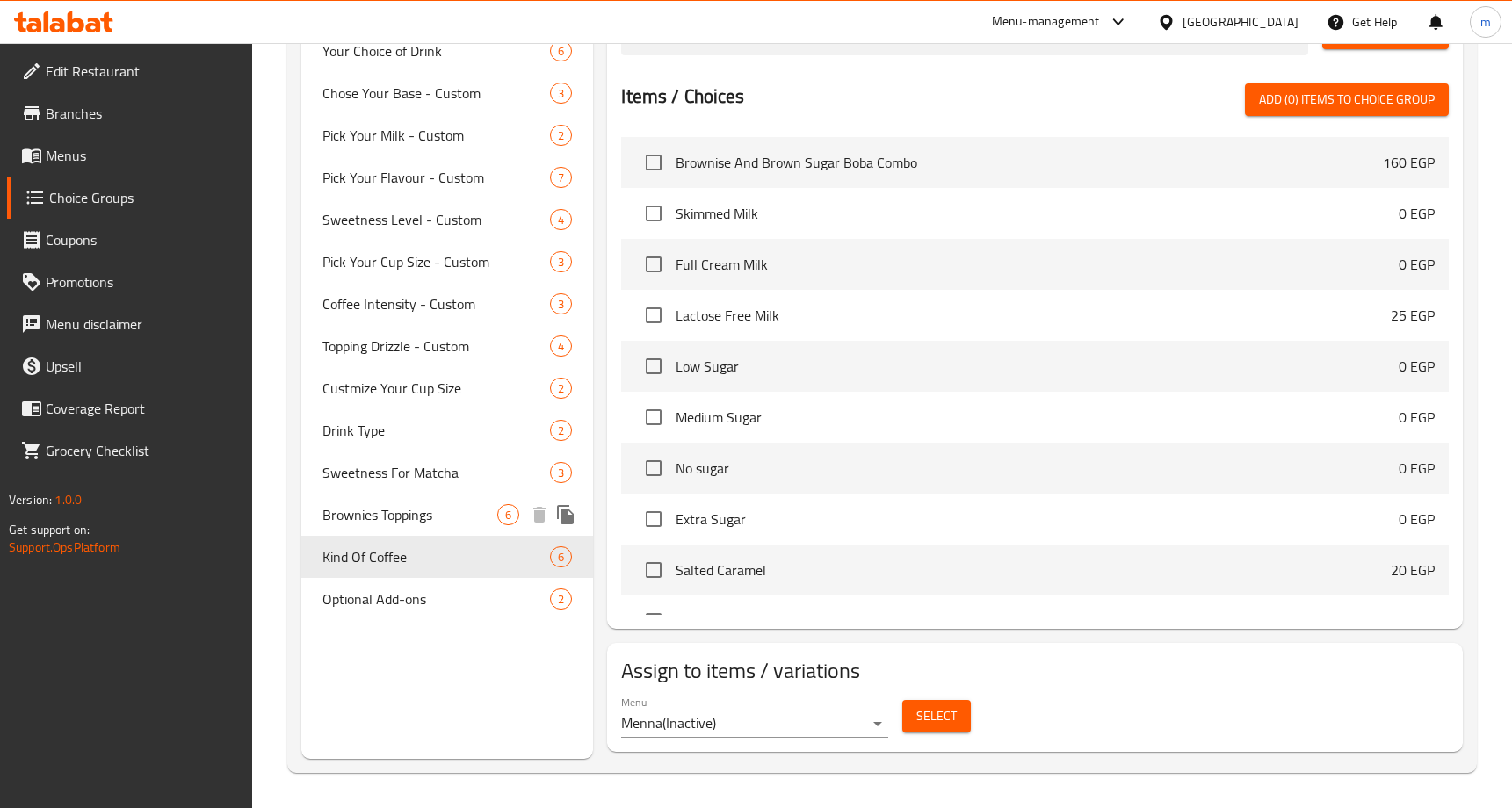
click at [399, 513] on span "Brownies Toppings" at bounding box center [410, 515] width 175 height 21
type input "Brownies Toppings"
type input "صوص البراونيز"
type input "1"
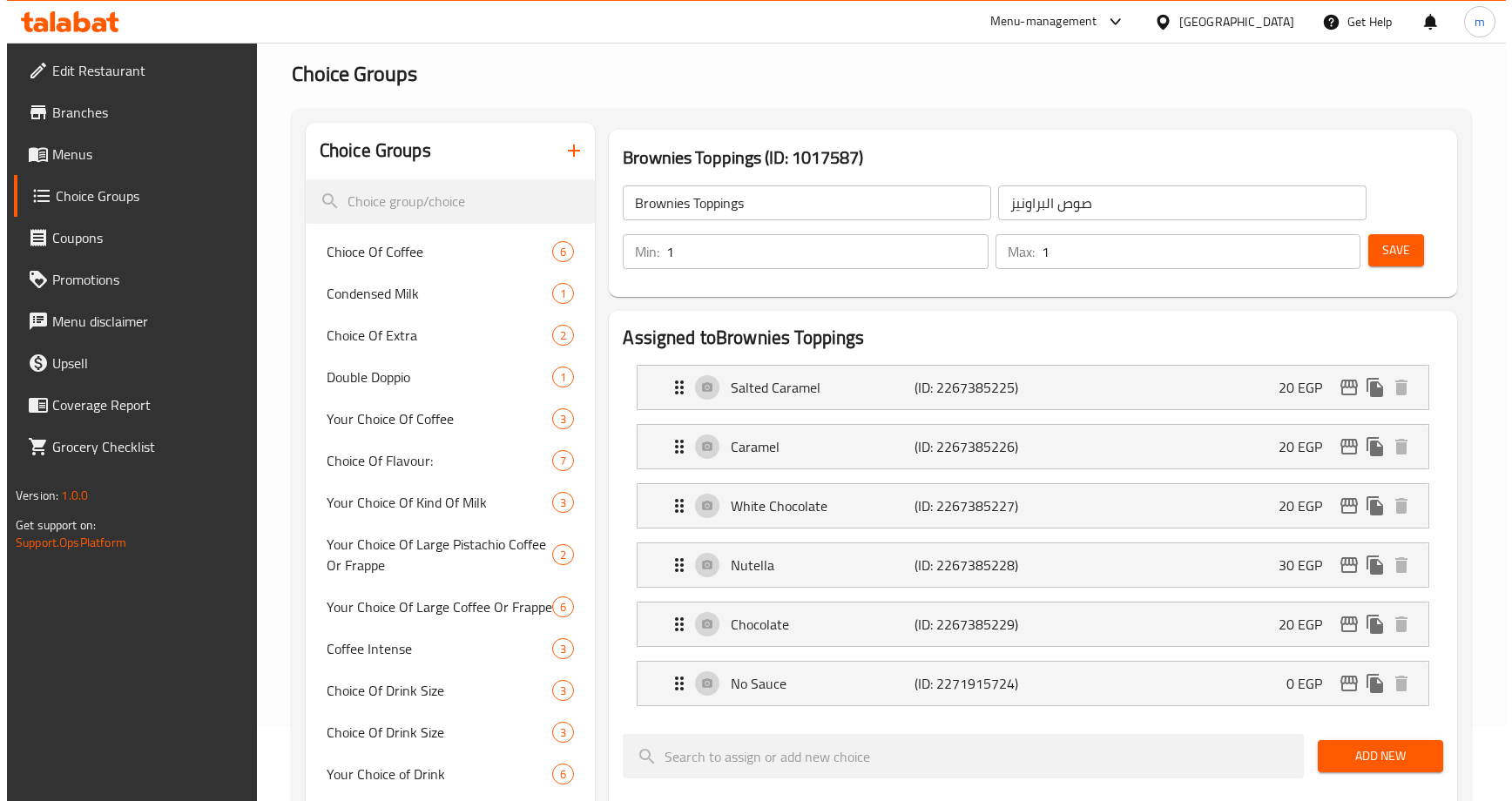
scroll to position [0, 0]
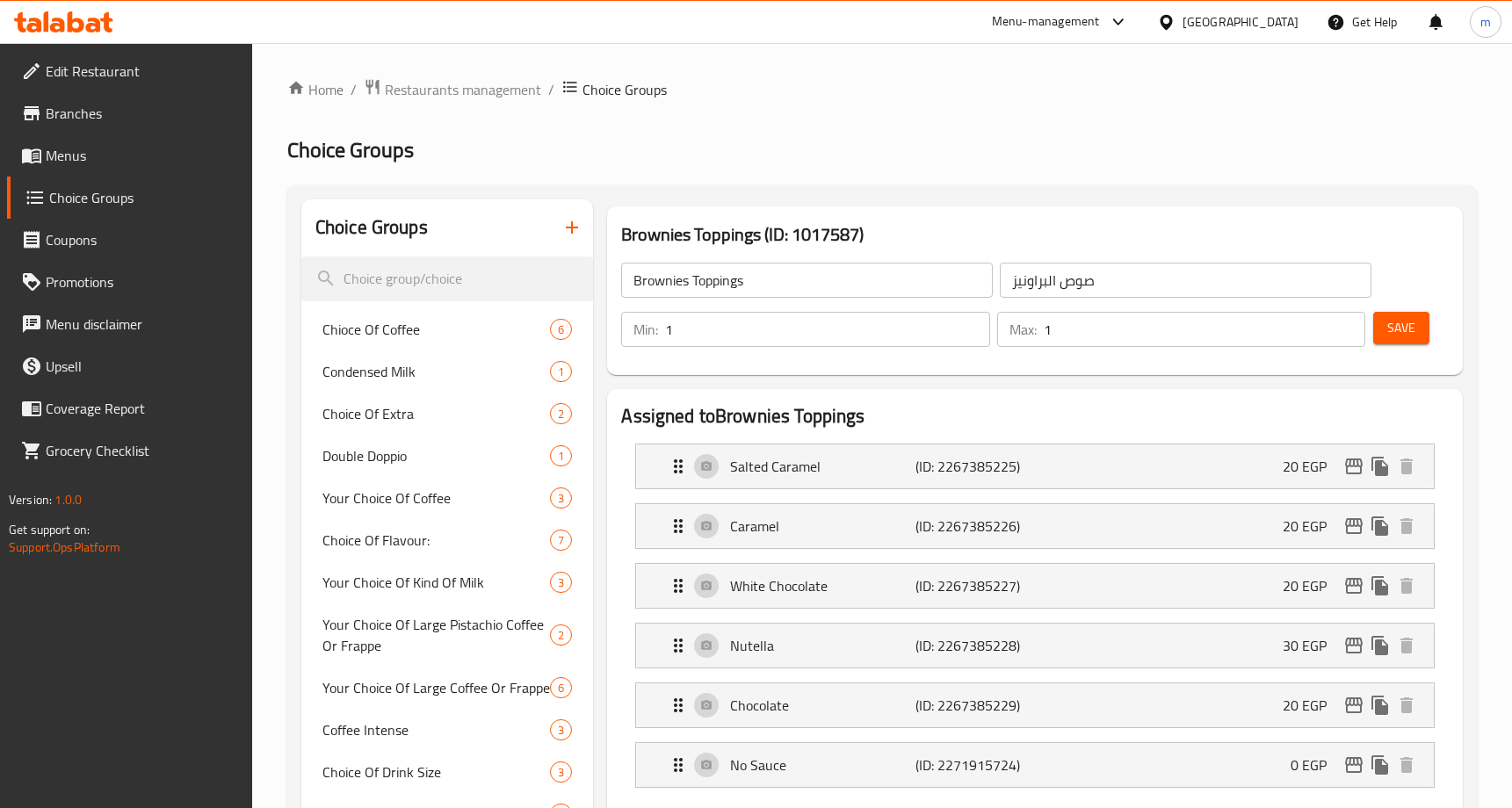
click at [428, 99] on span "Restaurants management" at bounding box center [462, 89] width 156 height 21
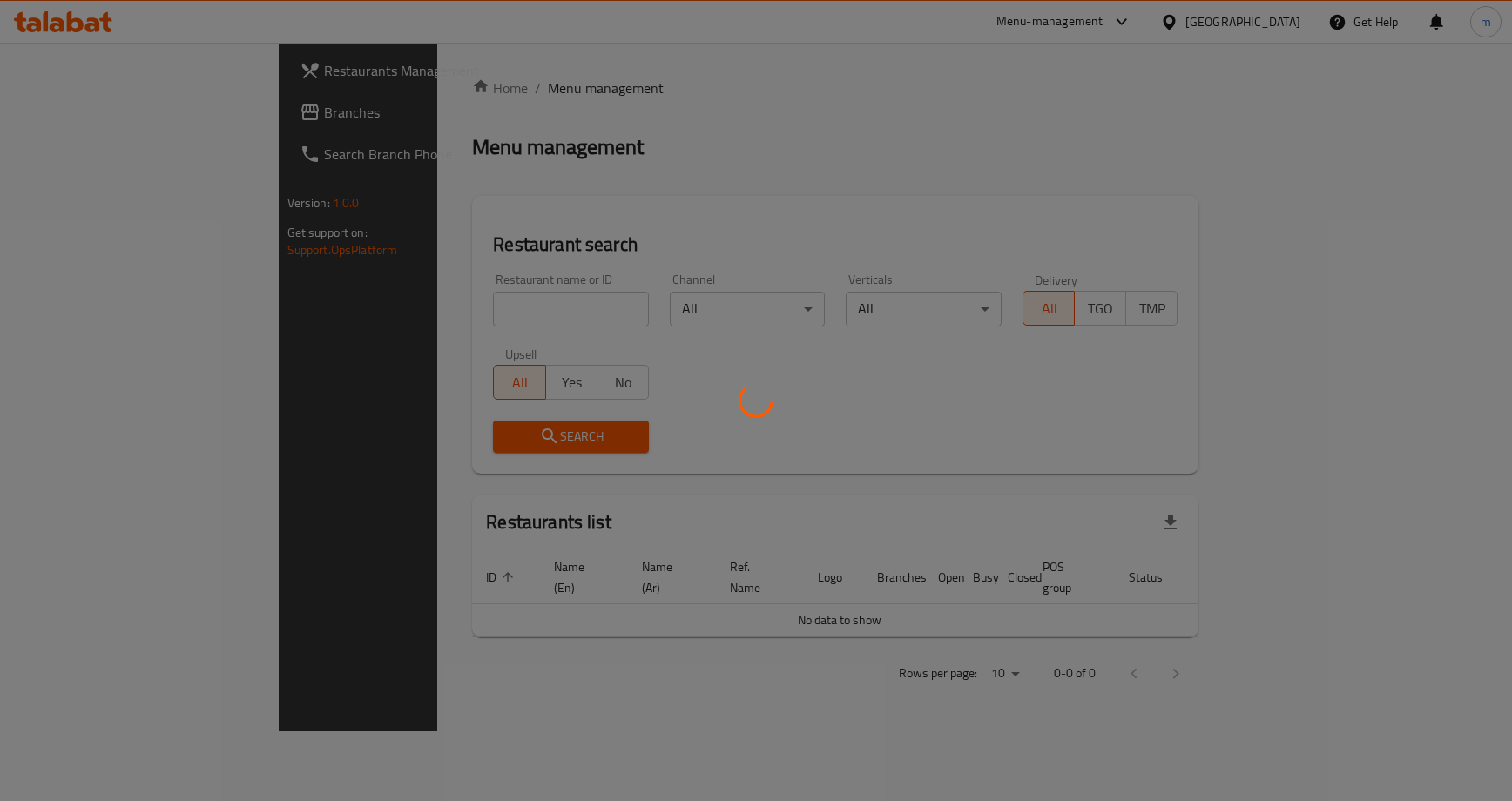
click at [122, 117] on div at bounding box center [756, 400] width 1512 height 801
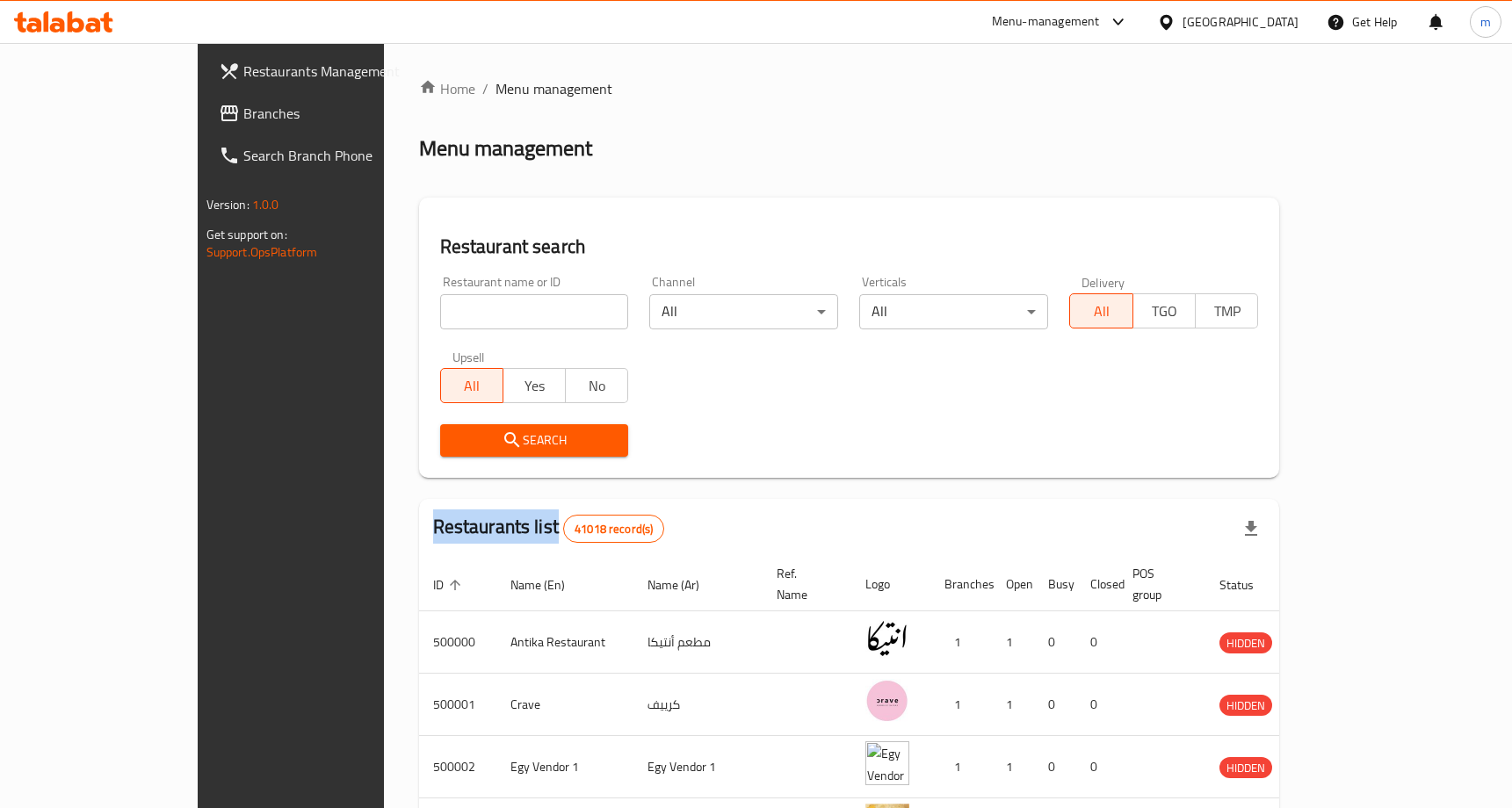
click at [243, 111] on span "Branches" at bounding box center [339, 113] width 193 height 21
